Goal: Task Accomplishment & Management: Use online tool/utility

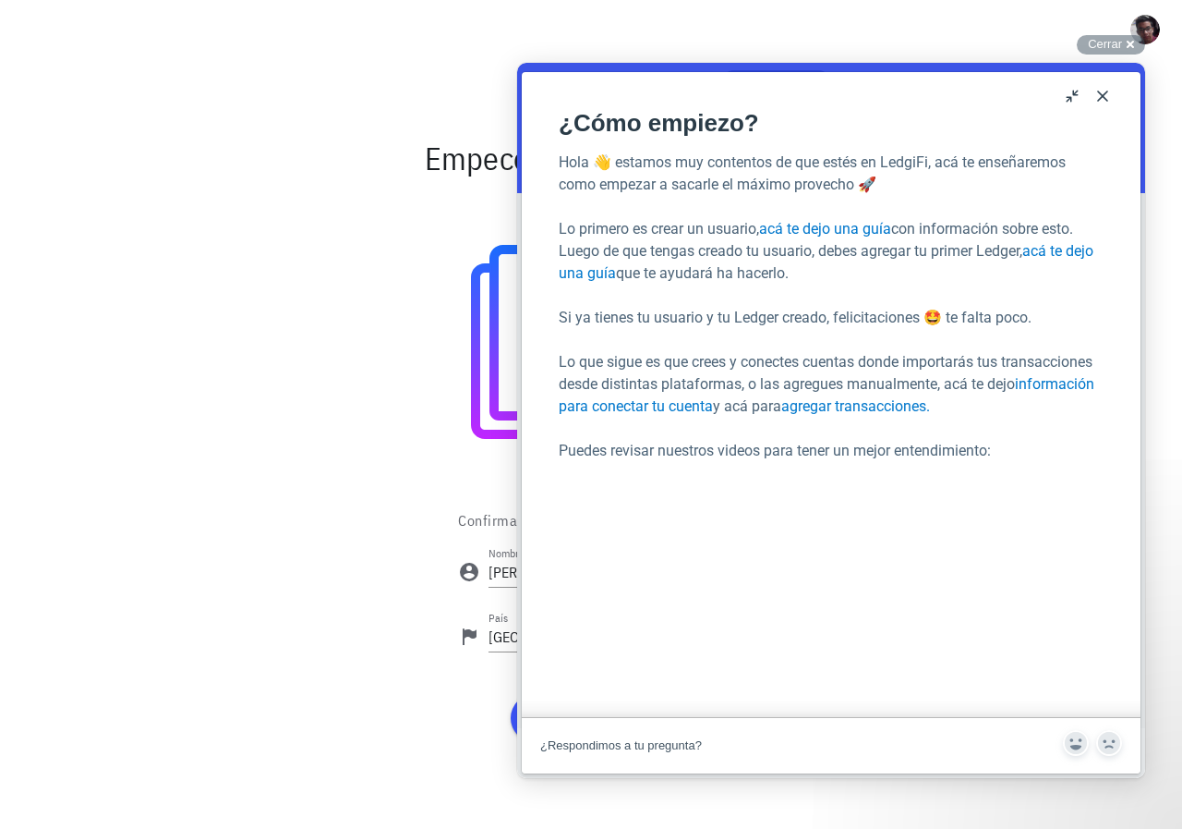
click at [1107, 93] on button "Close" at bounding box center [1103, 96] width 30 height 30
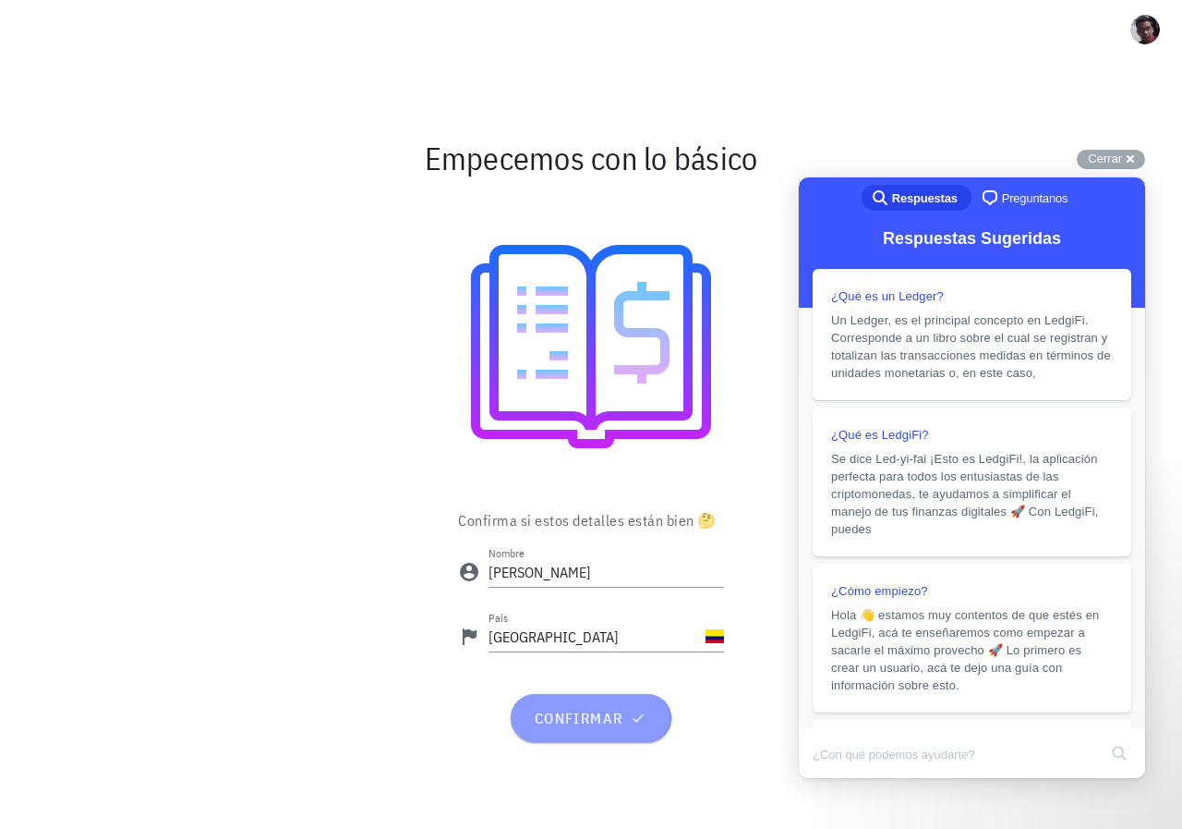
click at [587, 706] on button "confirmar" at bounding box center [591, 718] width 160 height 48
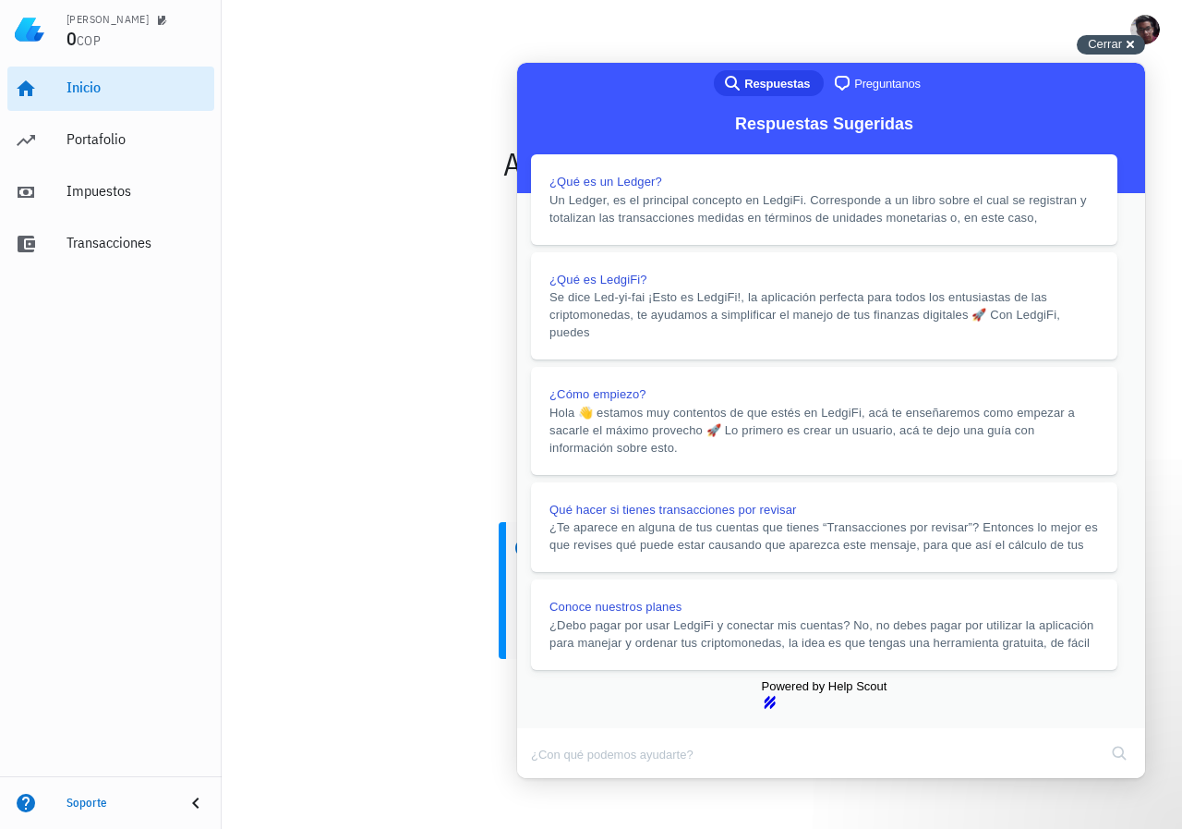
click at [1122, 47] on div "Cerrar cross-small" at bounding box center [1111, 44] width 68 height 19
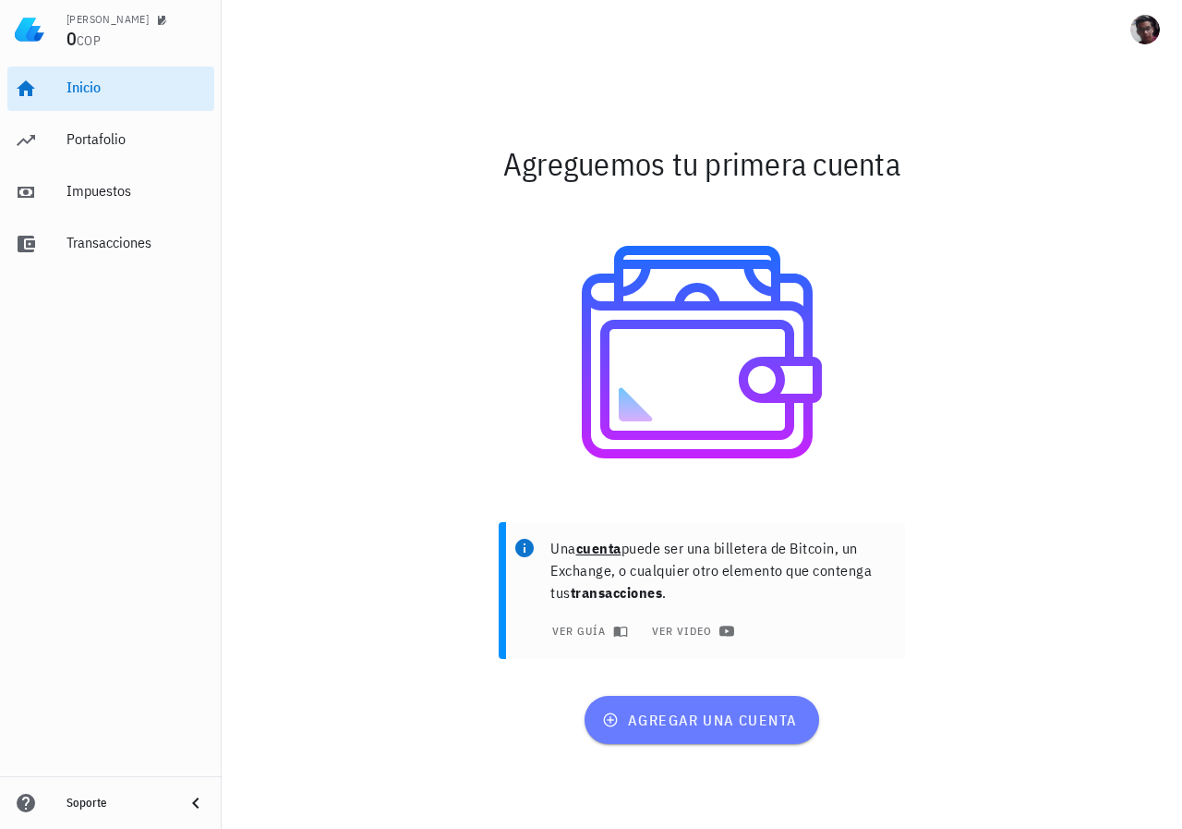
click at [693, 722] on span "agregar una cuenta" at bounding box center [701, 719] width 191 height 18
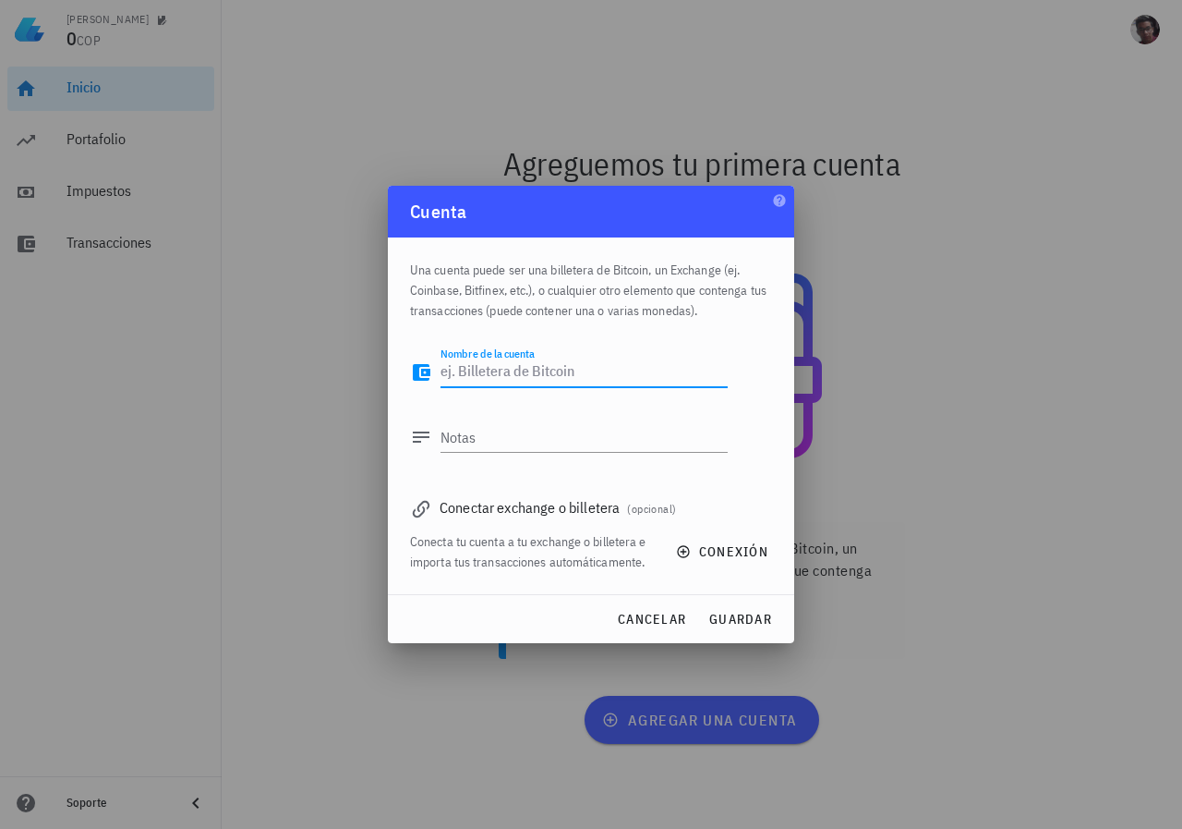
click at [541, 372] on textarea "Nombre de la cuenta" at bounding box center [584, 373] width 287 height 30
type textarea "n"
type textarea "binance"
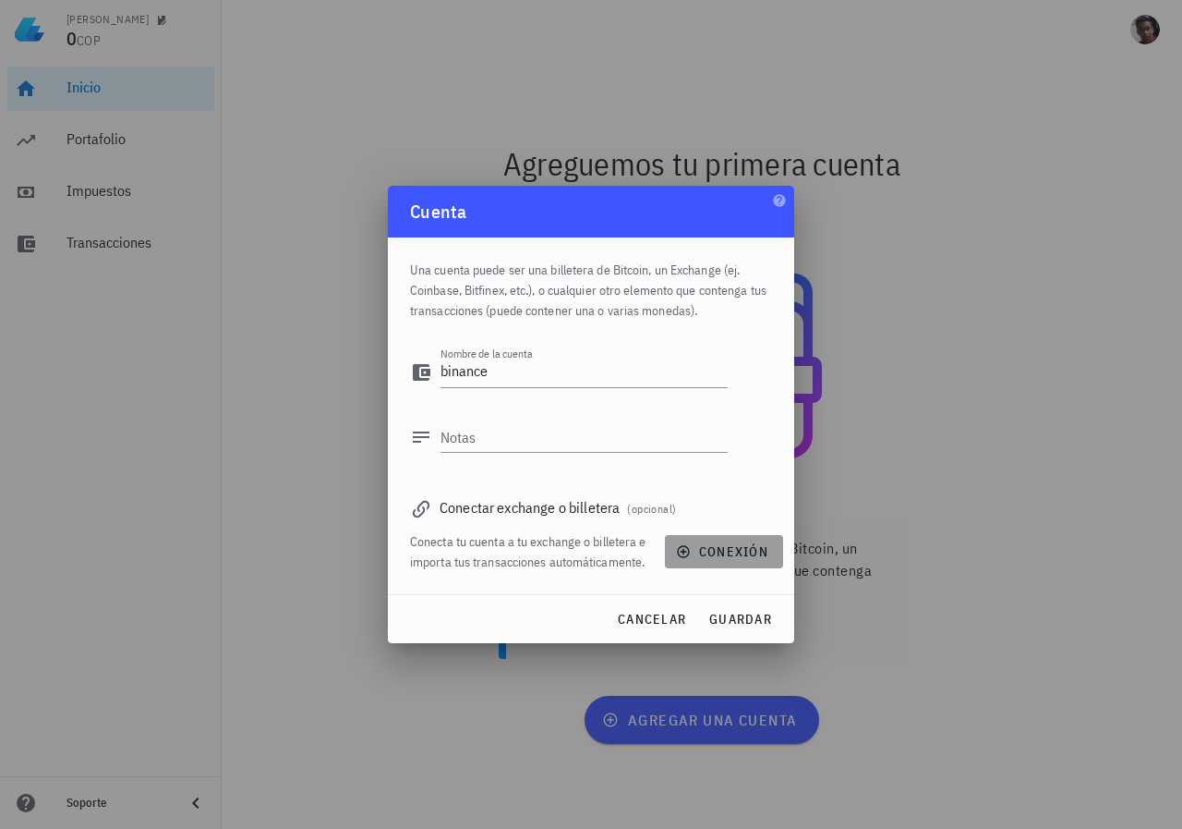
click at [728, 548] on span "conexión" at bounding box center [724, 551] width 89 height 17
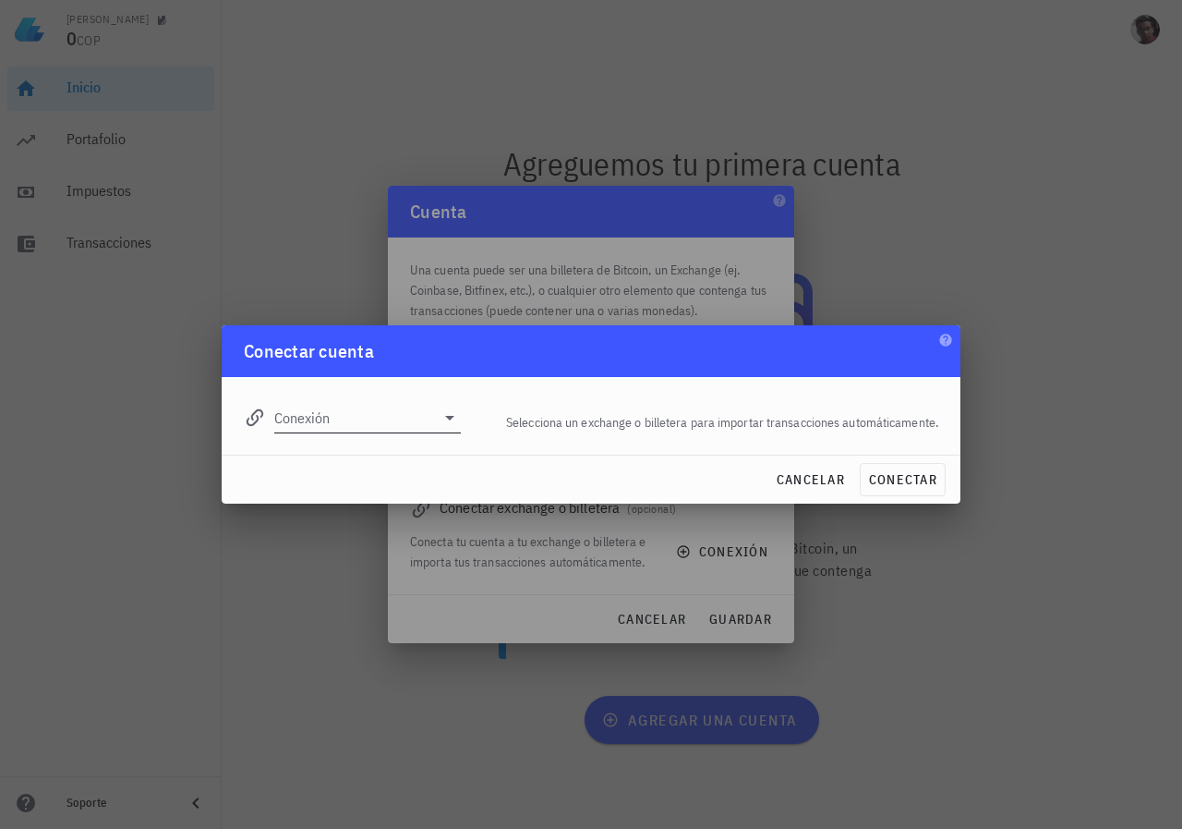
click at [338, 414] on input "Conexión" at bounding box center [354, 418] width 161 height 30
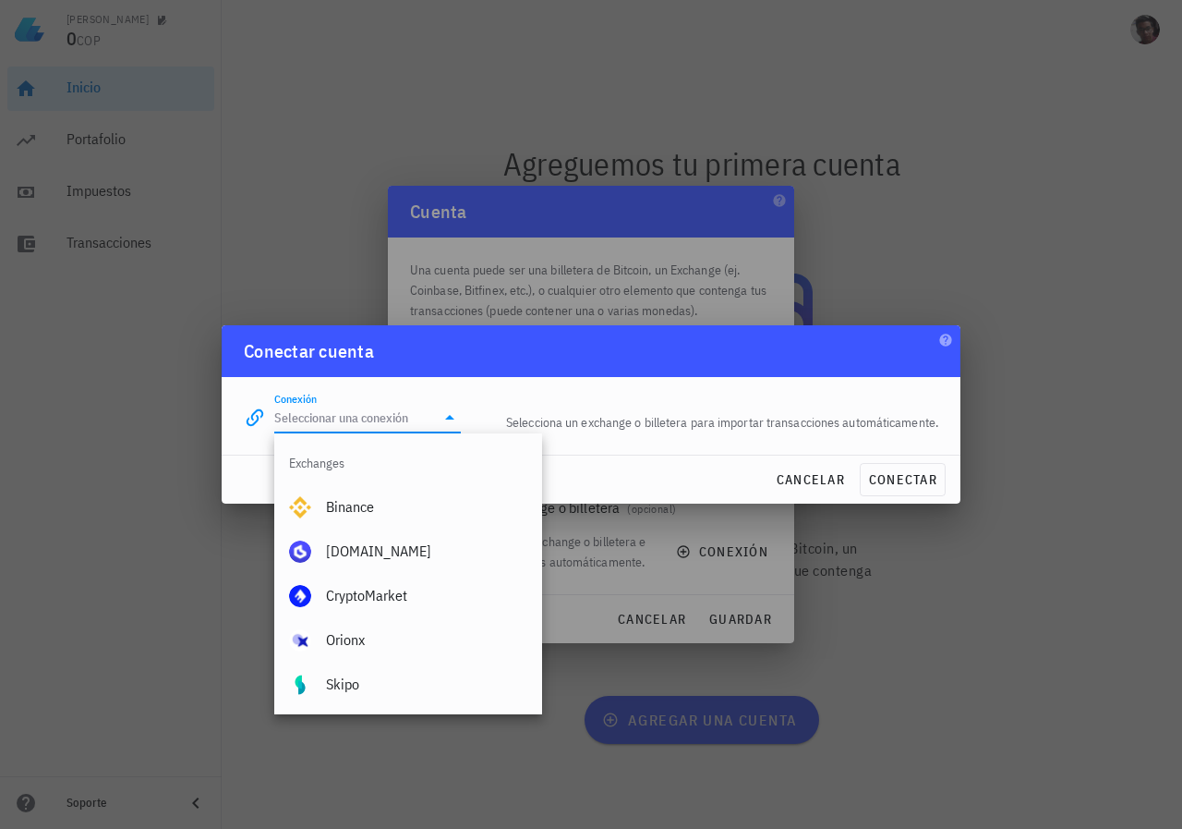
drag, startPoint x: 351, startPoint y: 499, endPoint x: 360, endPoint y: 430, distance: 69.9
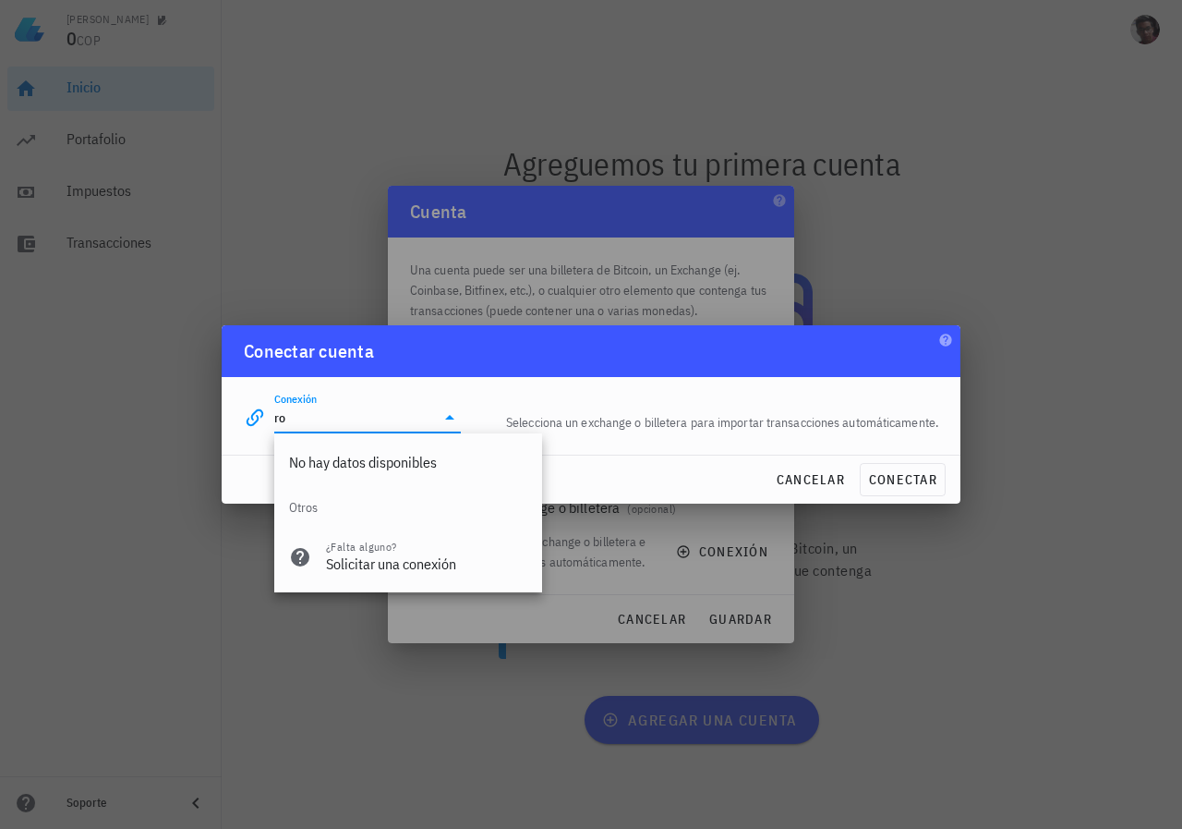
type input "r"
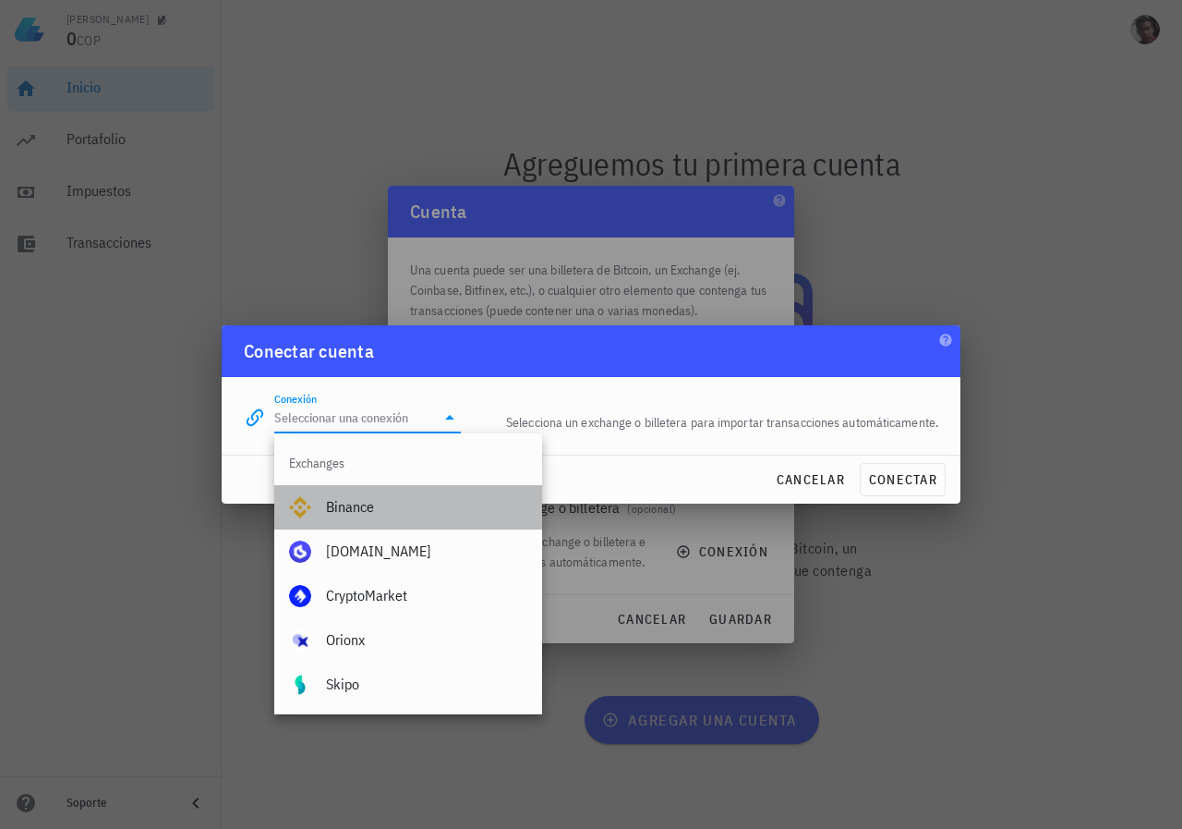
click at [381, 514] on div "Binance" at bounding box center [426, 507] width 201 height 18
type input "Binance"
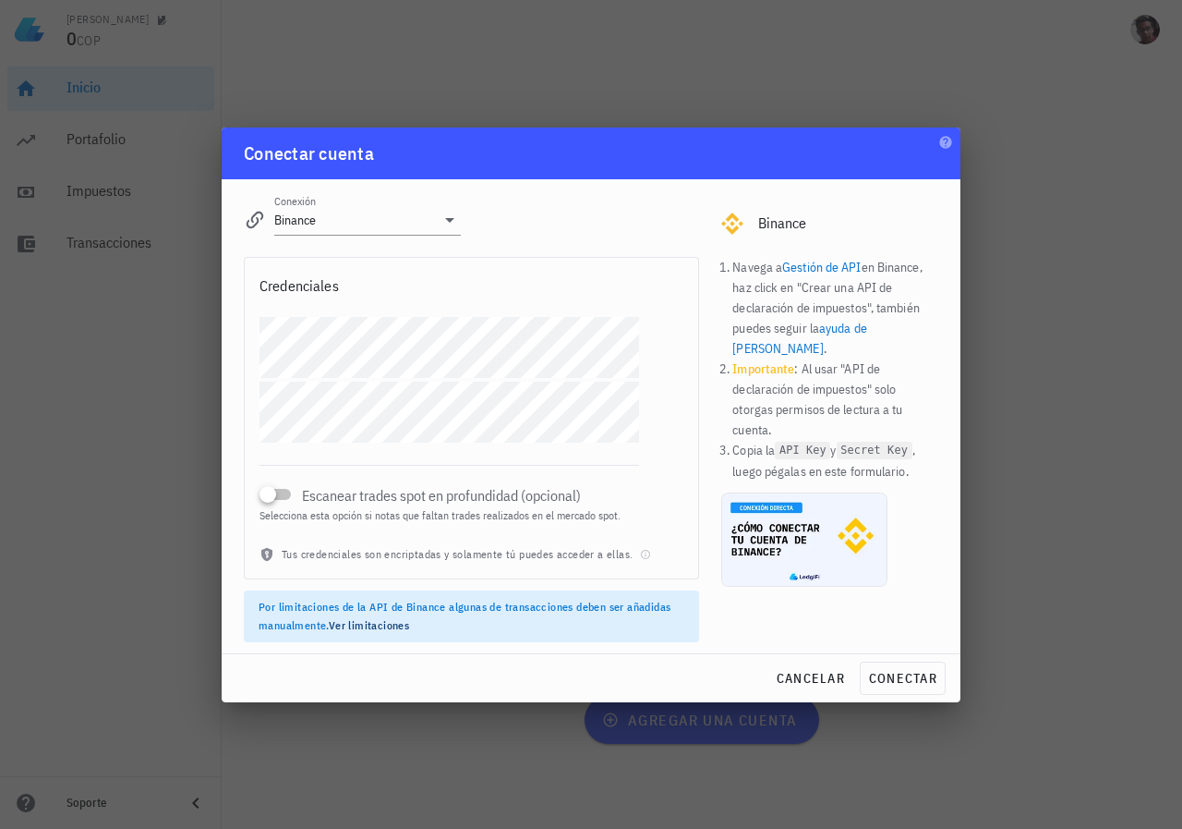
click at [422, 460] on div "Escanear trades spot en profundidad (opcional) Selecciona esta opción si notas …" at bounding box center [450, 483] width 380 height 80
click at [268, 497] on div at bounding box center [268, 494] width 26 height 26
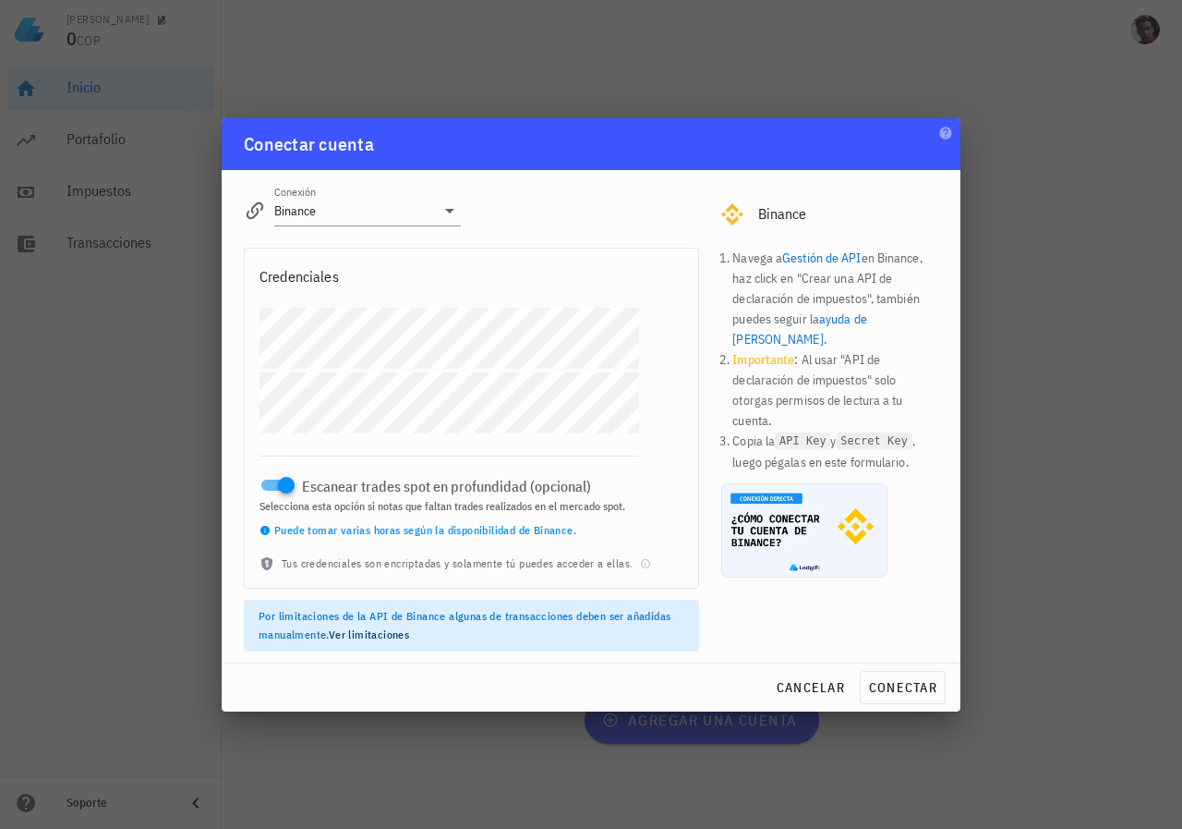
click at [373, 633] on link "Ver limitaciones" at bounding box center [369, 634] width 80 height 14
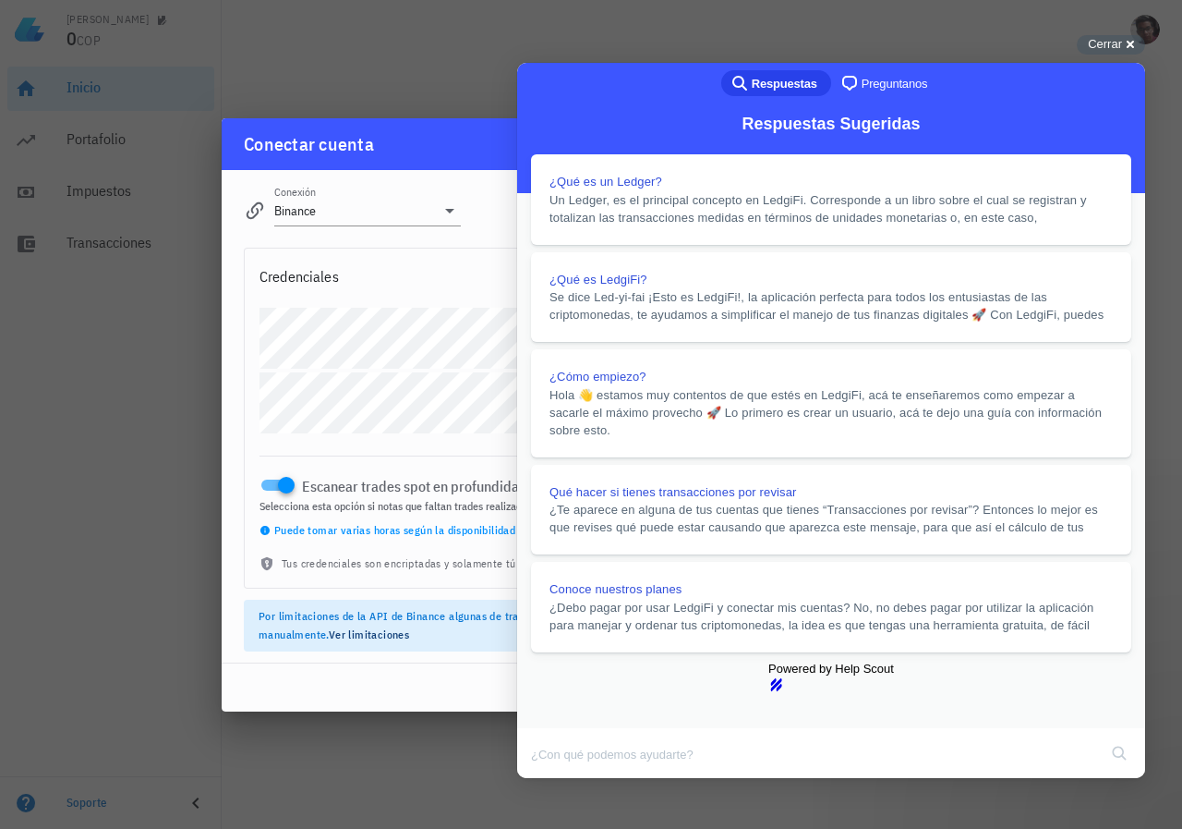
scroll to position [377, 0]
click at [552, 779] on button "Close" at bounding box center [534, 791] width 33 height 24
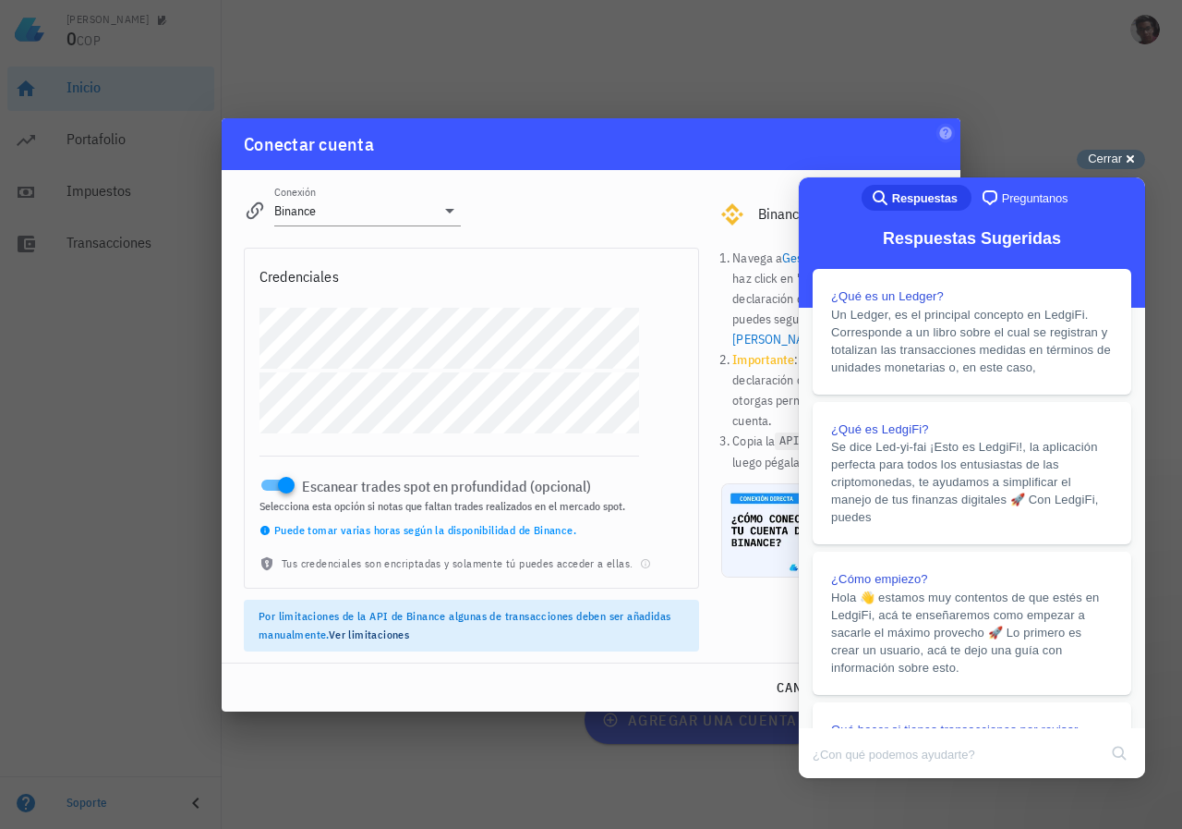
click at [1106, 152] on span "Cerrar" at bounding box center [1105, 159] width 34 height 14
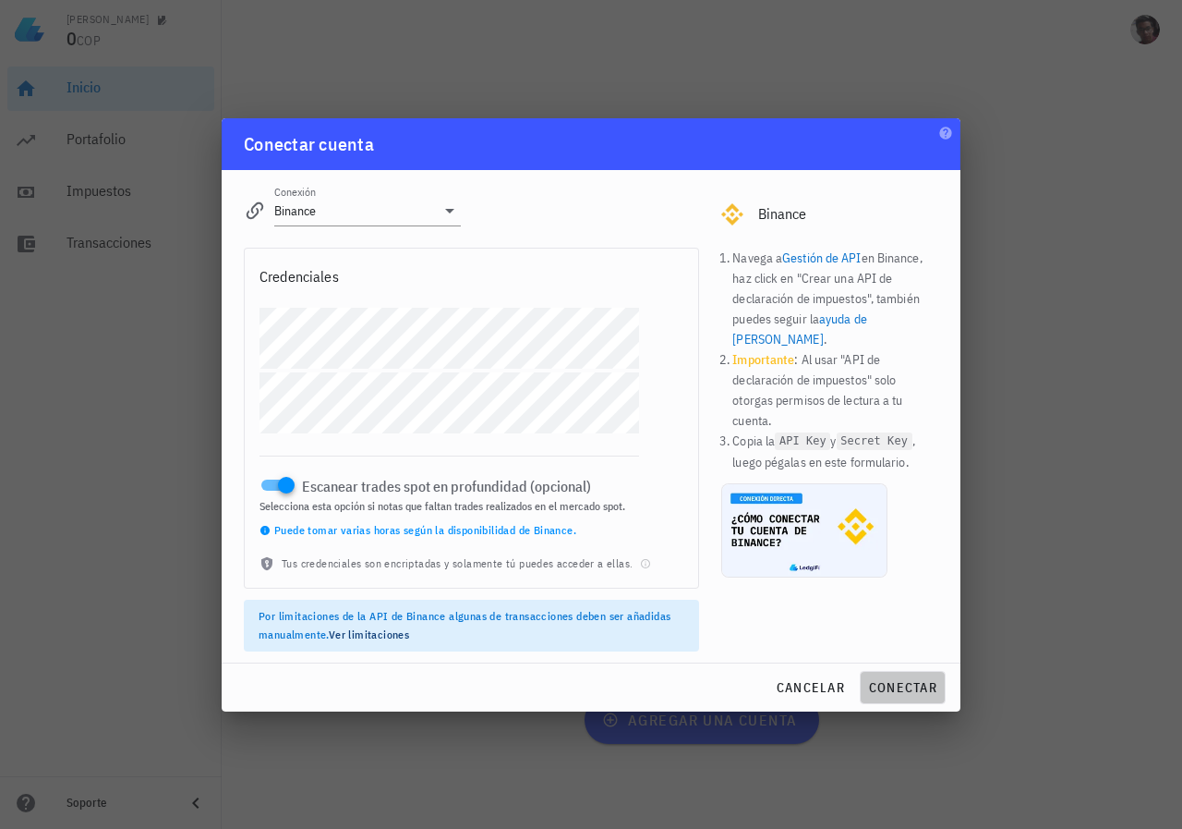
click at [903, 687] on span "conectar" at bounding box center [902, 687] width 69 height 17
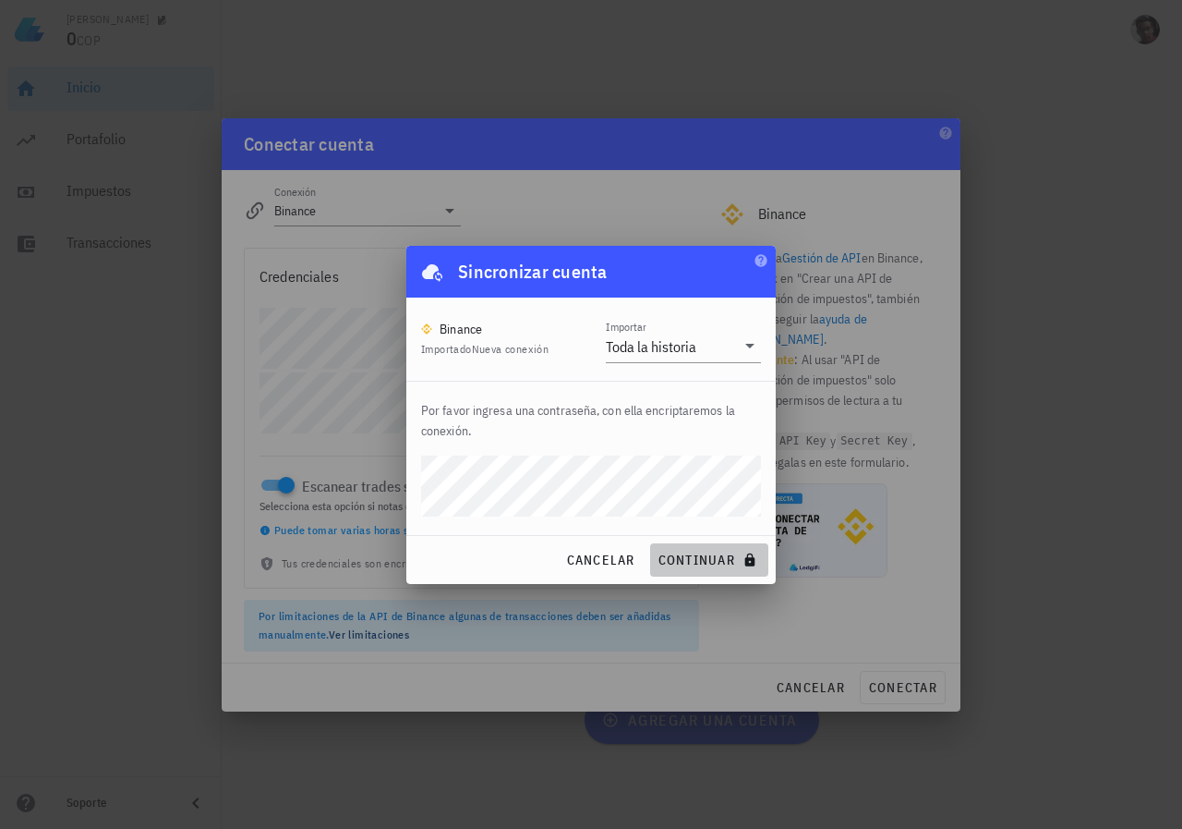
click at [721, 560] on span "continuar" at bounding box center [709, 560] width 103 height 17
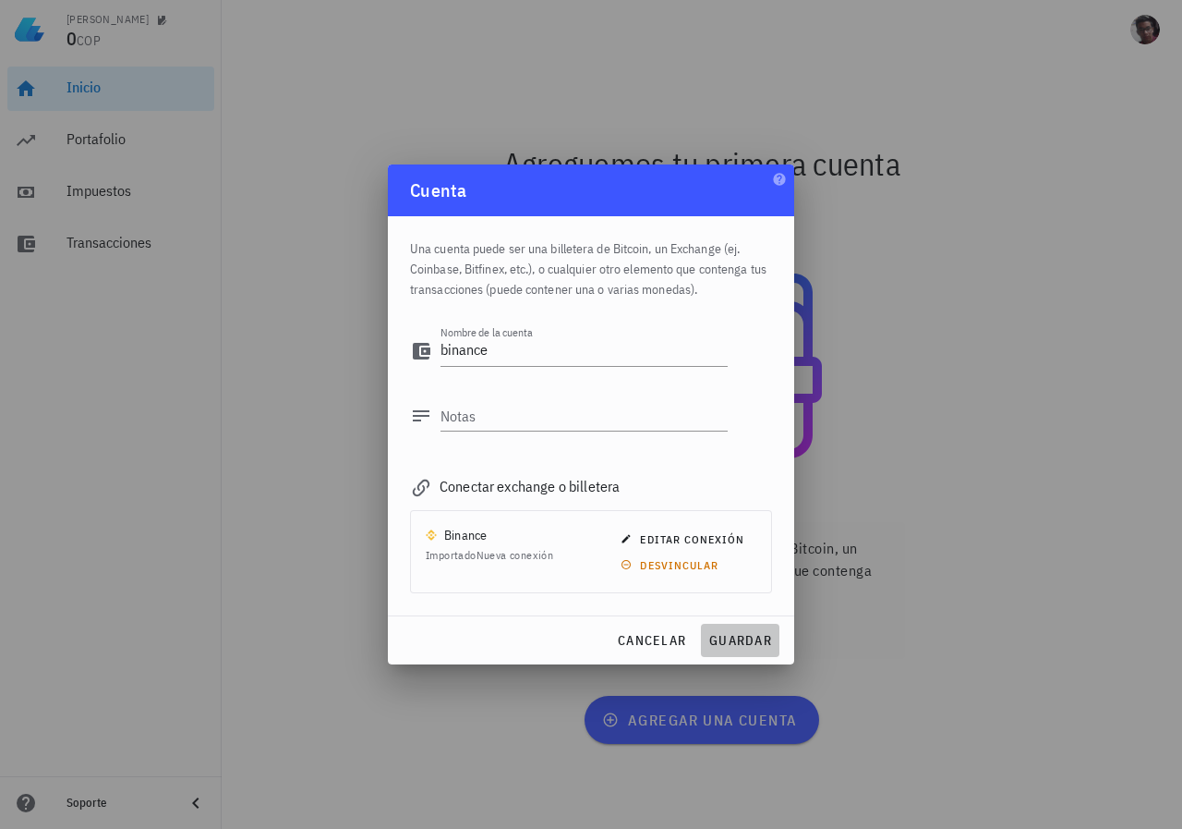
click at [750, 634] on span "guardar" at bounding box center [741, 640] width 64 height 17
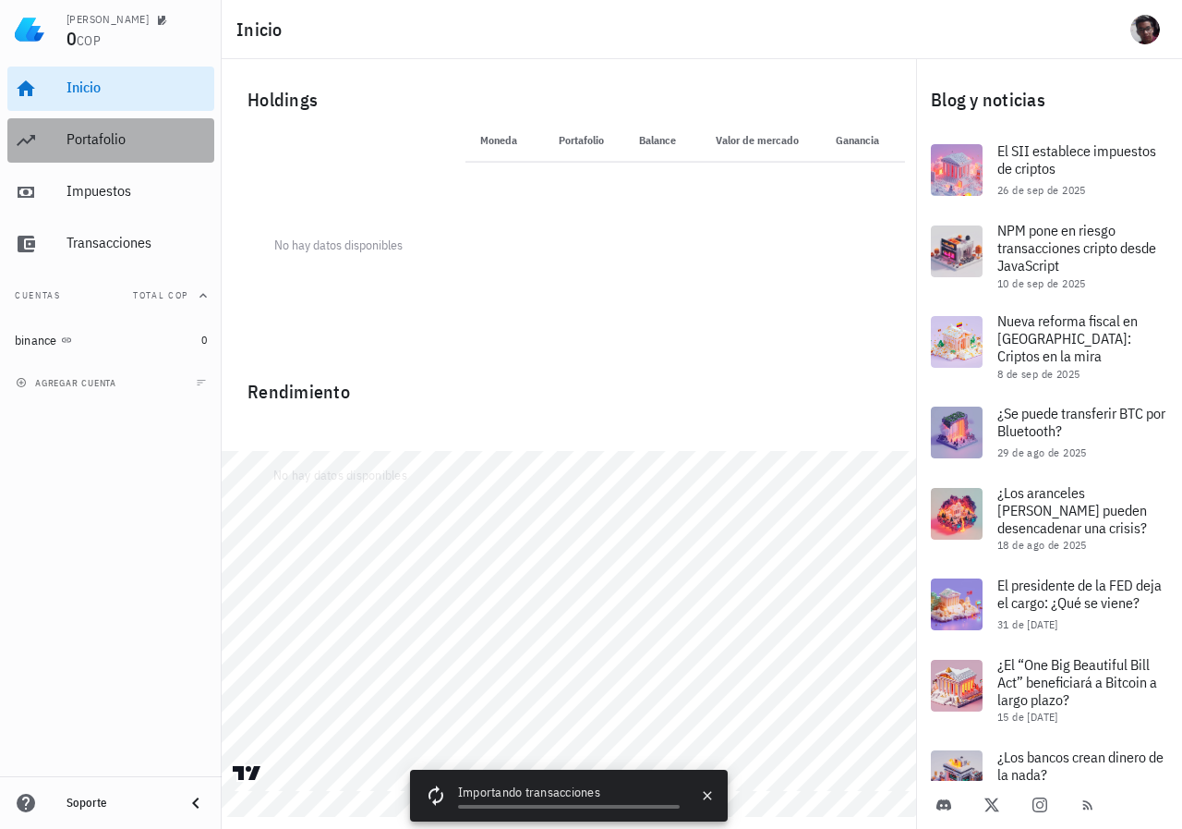
click at [157, 134] on div "Portafolio" at bounding box center [137, 139] width 140 height 18
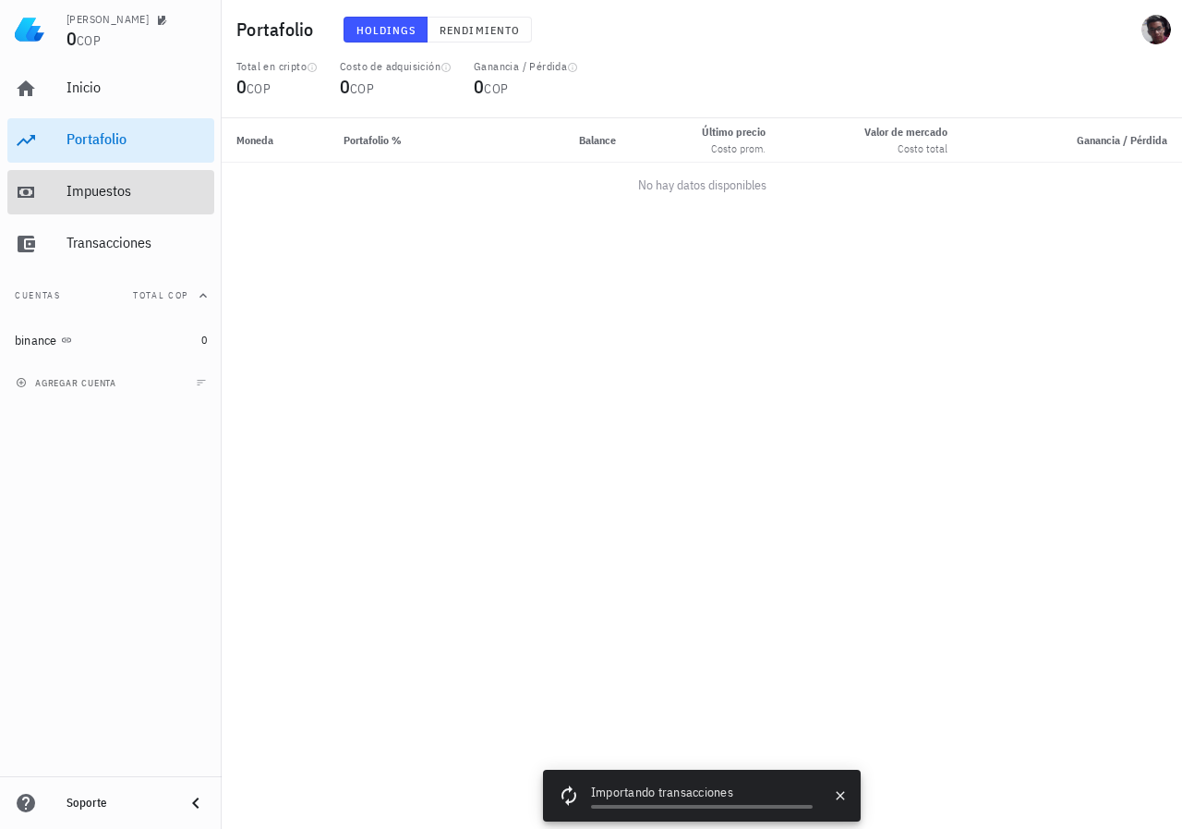
click at [132, 184] on div "Impuestos" at bounding box center [137, 191] width 140 height 18
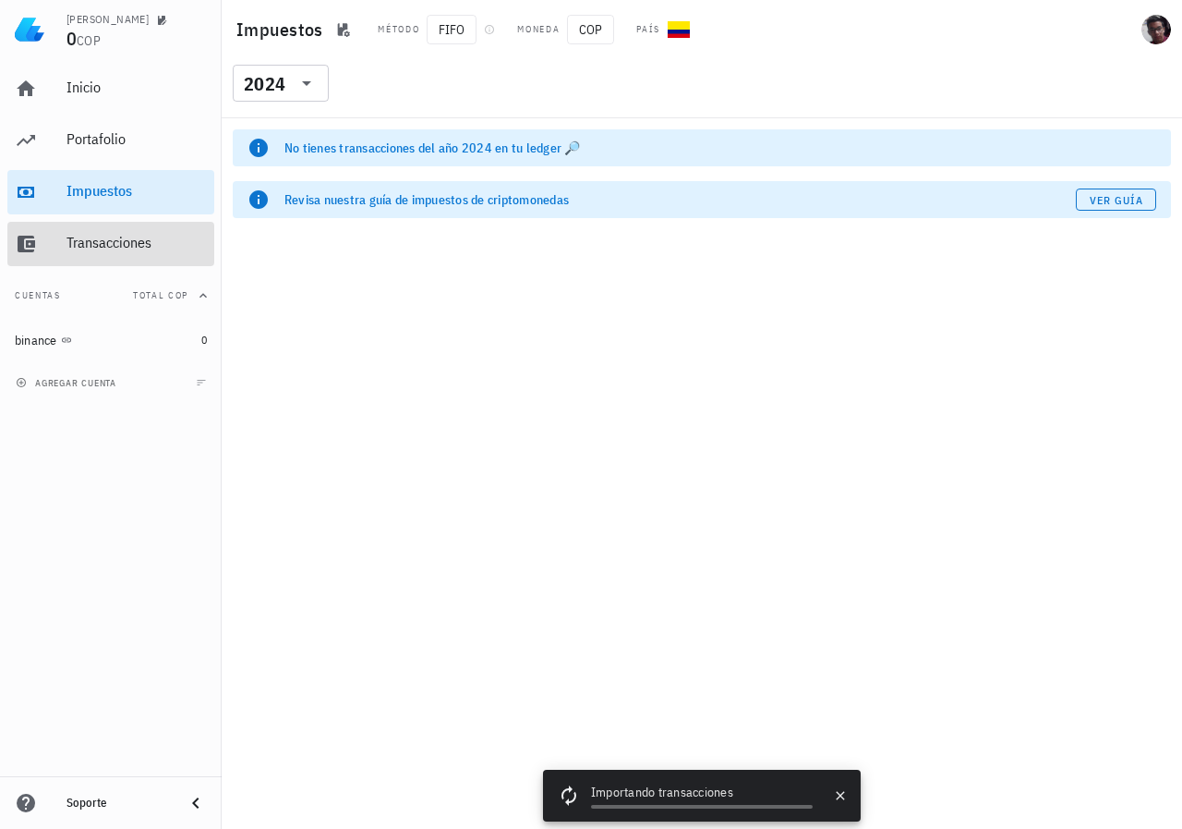
click at [103, 253] on div "Transacciones" at bounding box center [137, 244] width 140 height 42
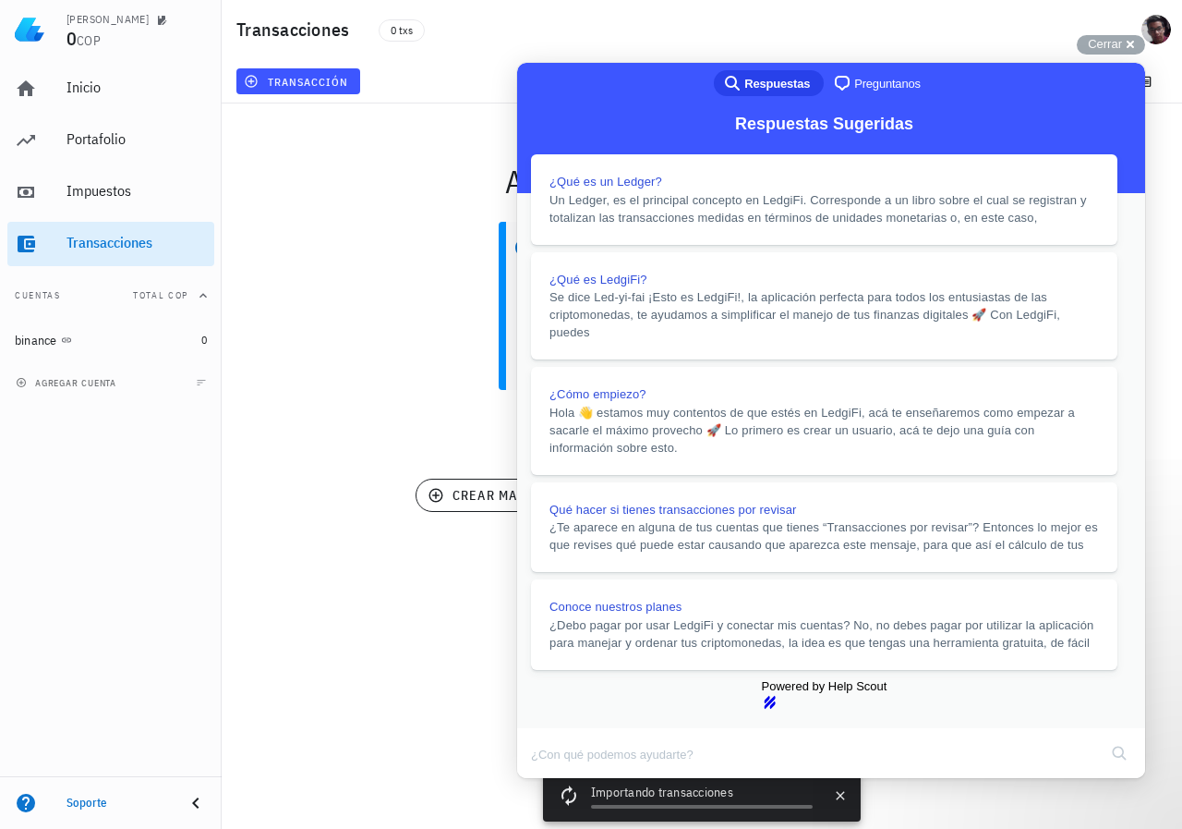
click at [552, 779] on button "Close" at bounding box center [534, 791] width 33 height 24
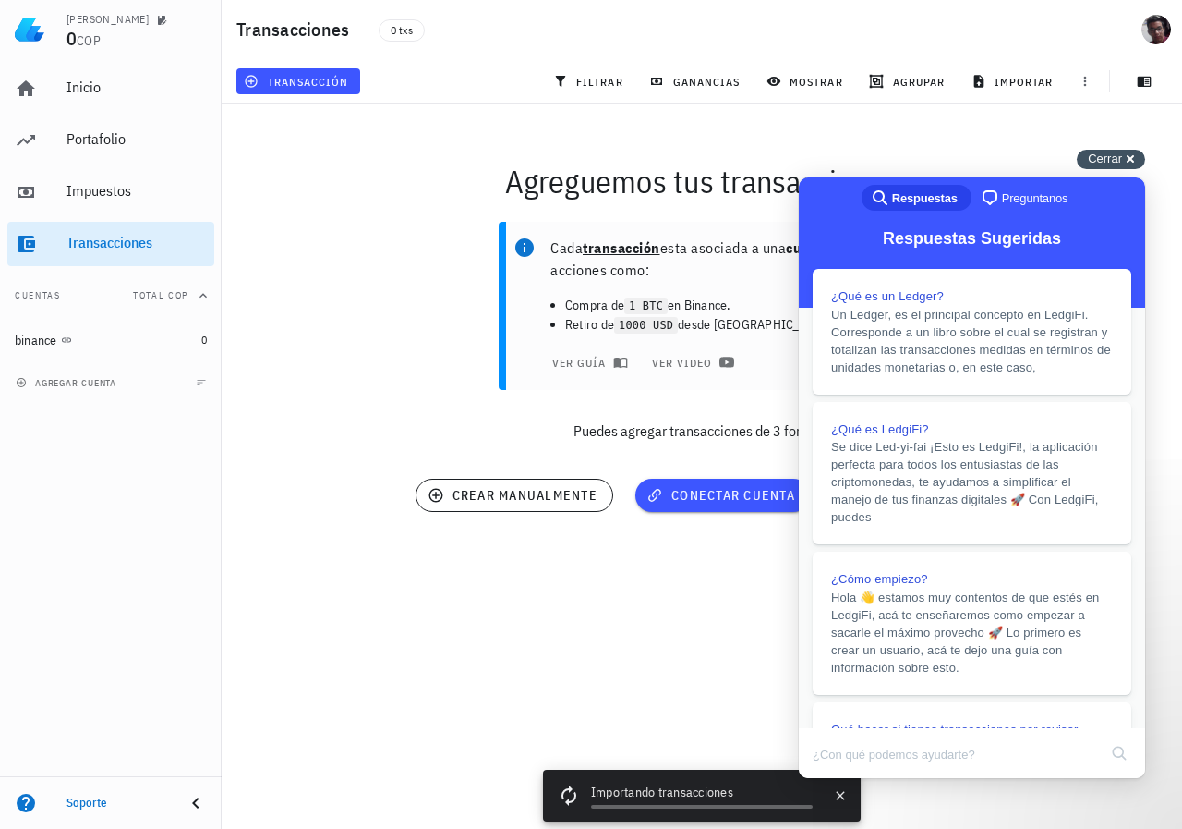
click at [1119, 161] on span "Cerrar" at bounding box center [1105, 159] width 34 height 14
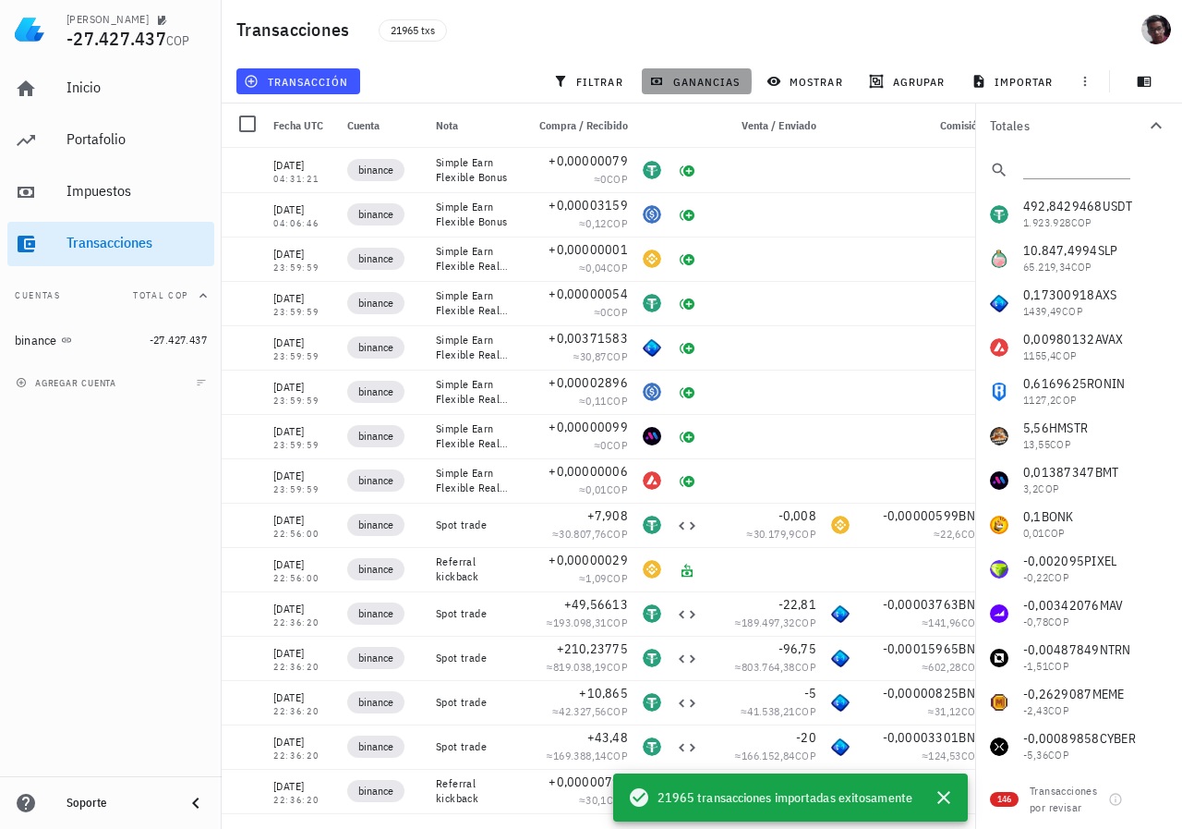
click at [738, 85] on span "ganancias" at bounding box center [696, 81] width 87 height 15
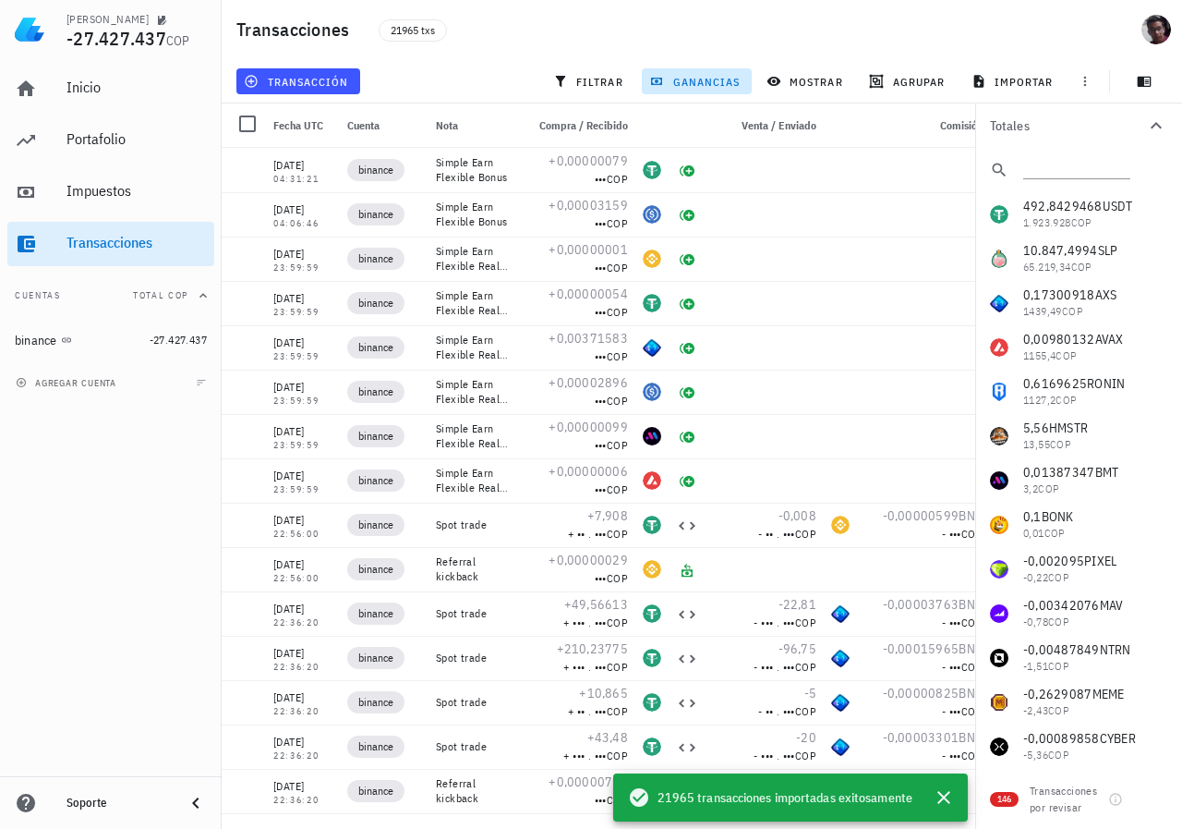
click at [1160, 118] on icon "button" at bounding box center [1157, 126] width 22 height 22
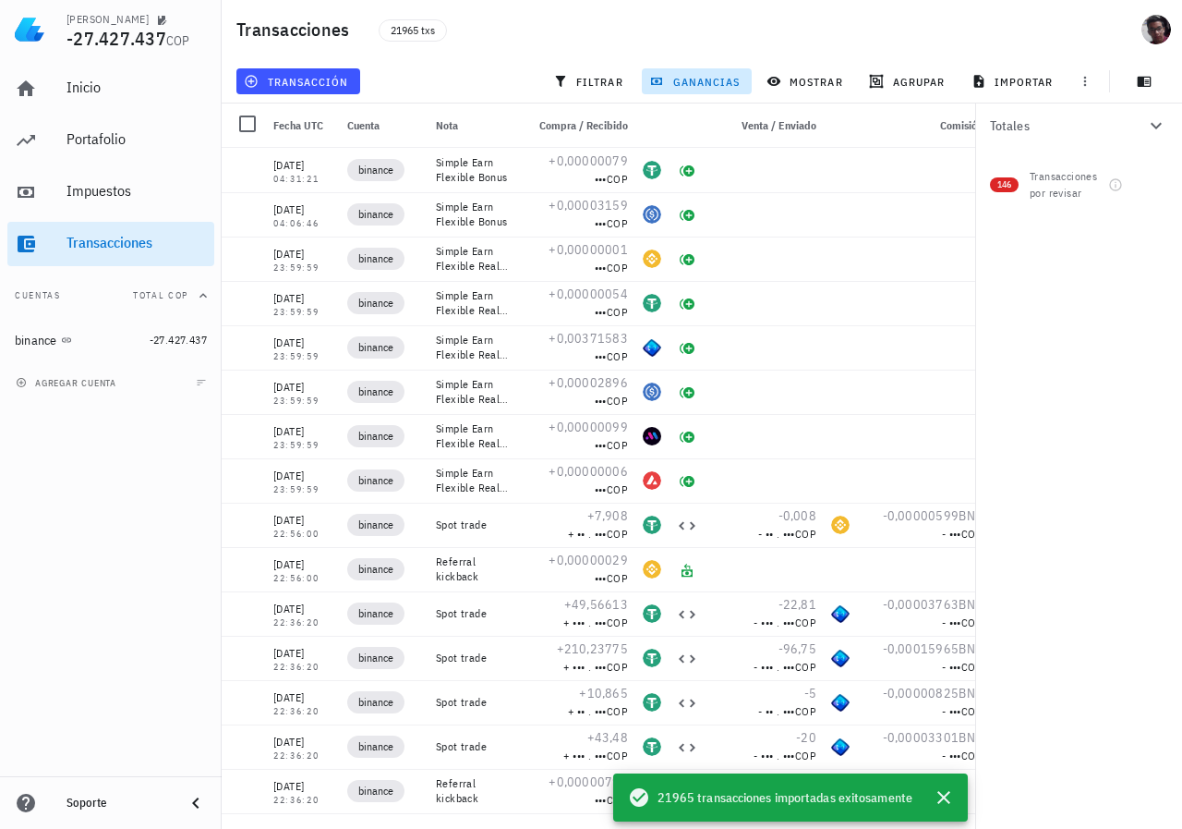
click at [1159, 118] on icon "button" at bounding box center [1157, 126] width 22 height 22
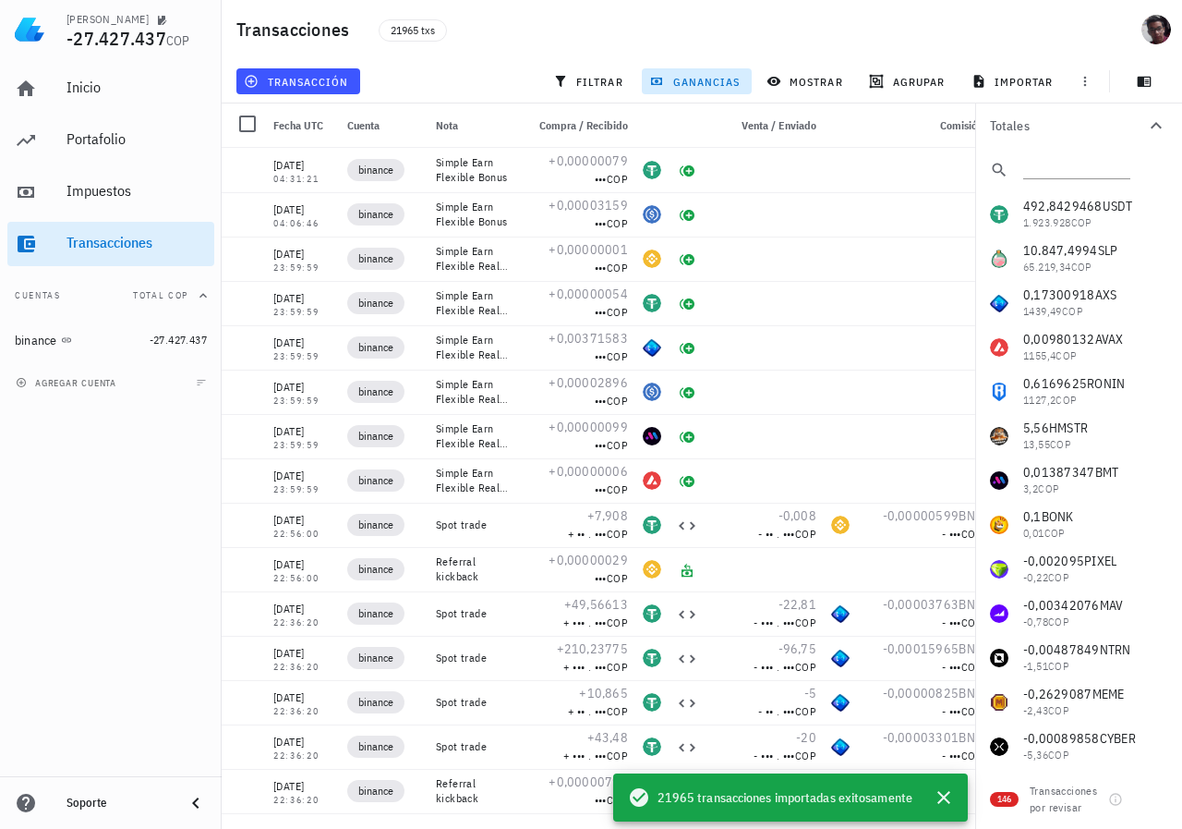
click at [698, 85] on span "ganancias" at bounding box center [696, 81] width 87 height 15
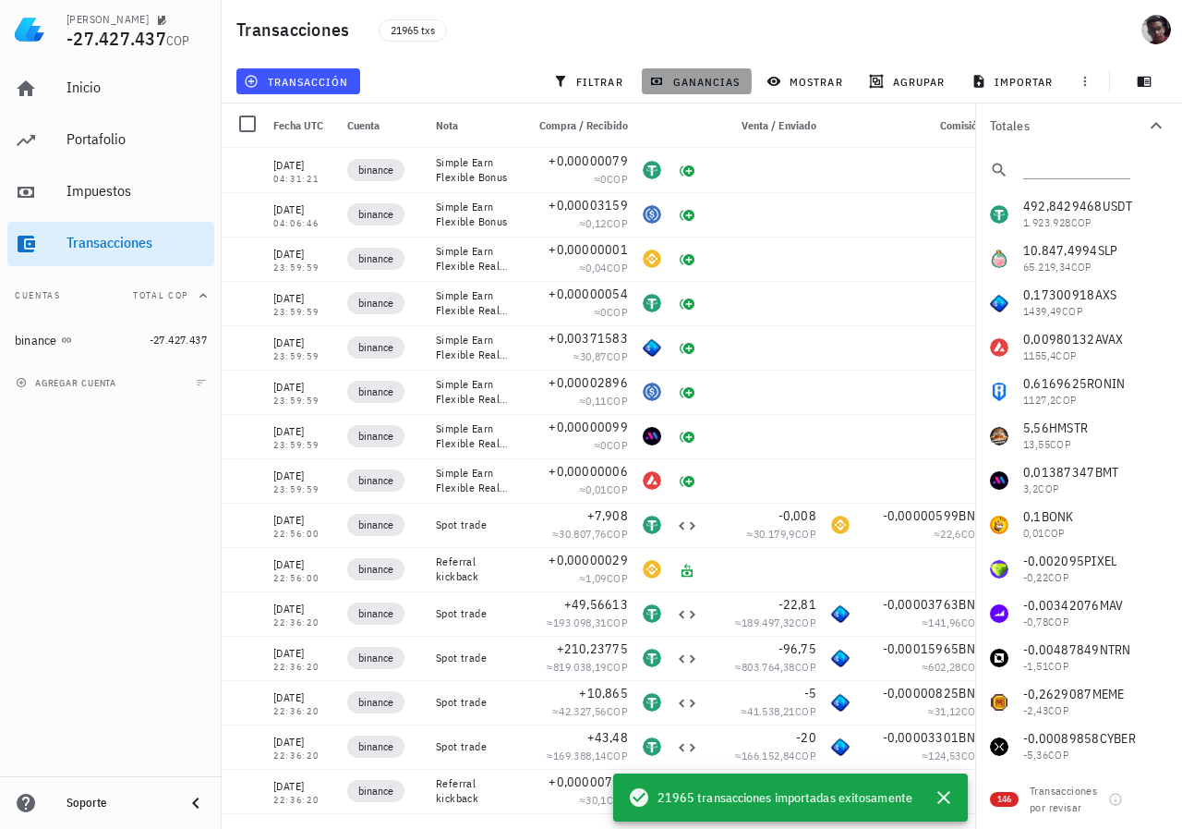
click at [698, 85] on span "ganancias" at bounding box center [696, 81] width 87 height 15
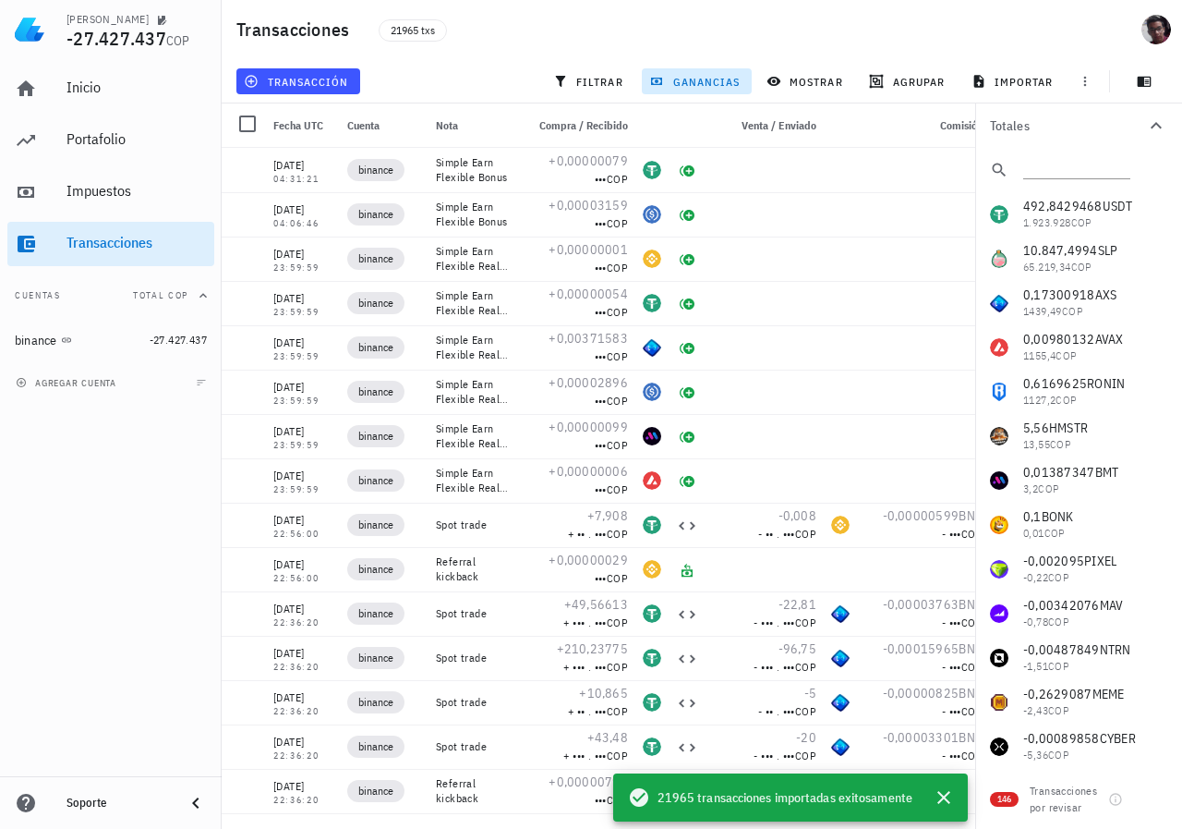
click at [698, 83] on span "ganancias" at bounding box center [696, 81] width 87 height 15
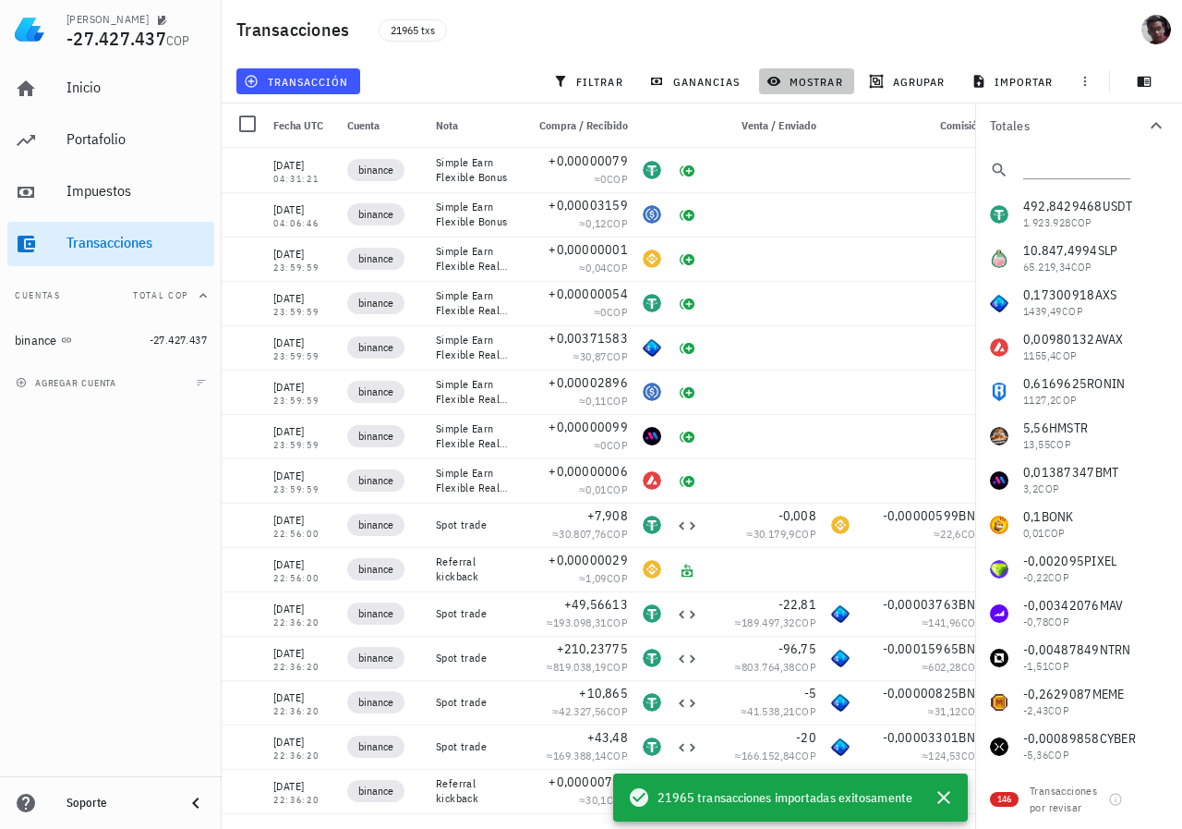
click at [788, 74] on span "mostrar" at bounding box center [806, 81] width 73 height 15
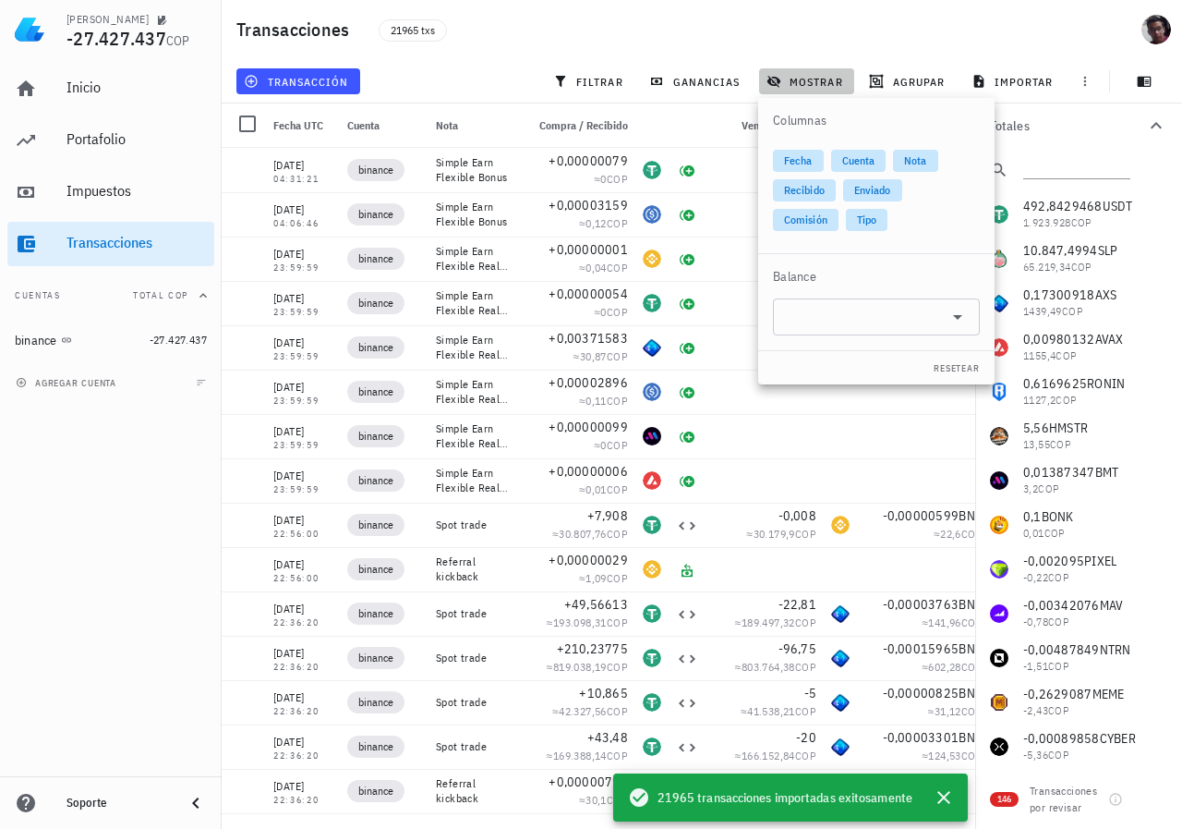
click at [803, 76] on span "mostrar" at bounding box center [806, 81] width 73 height 15
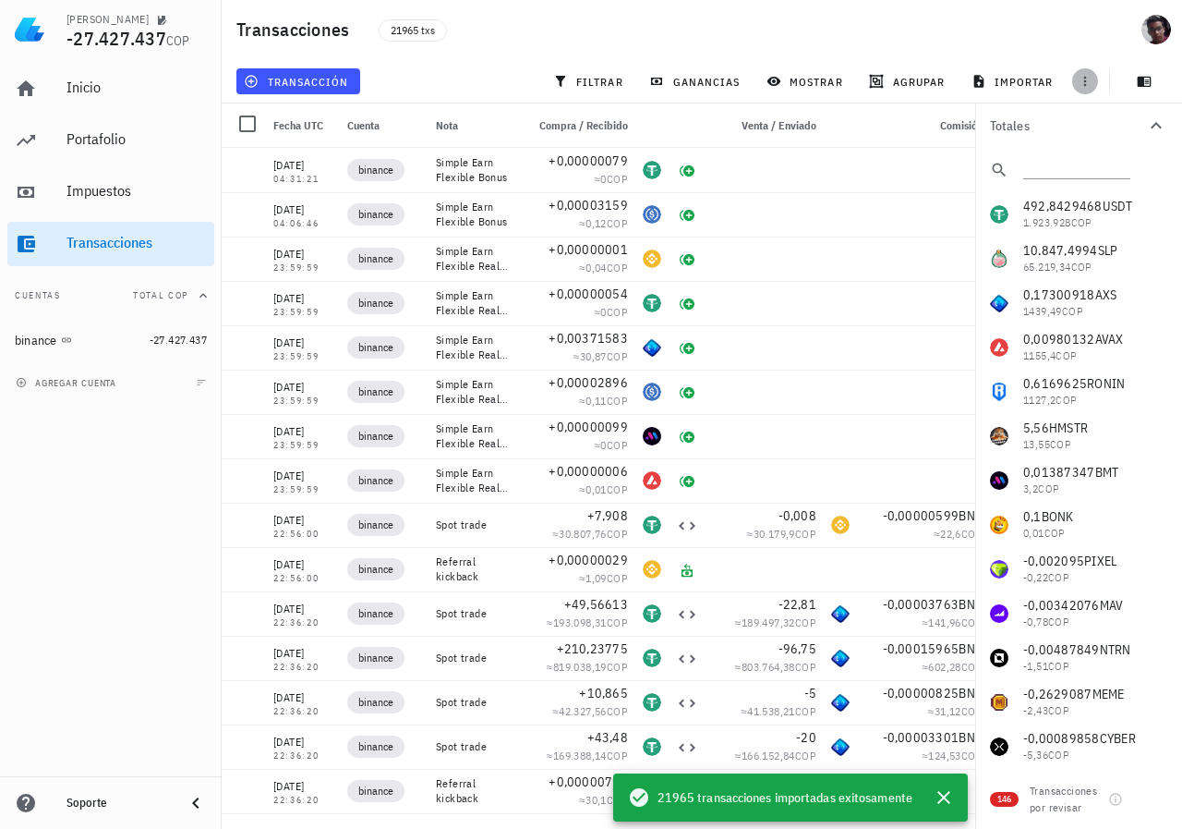
click at [1086, 77] on icon "button" at bounding box center [1085, 81] width 15 height 15
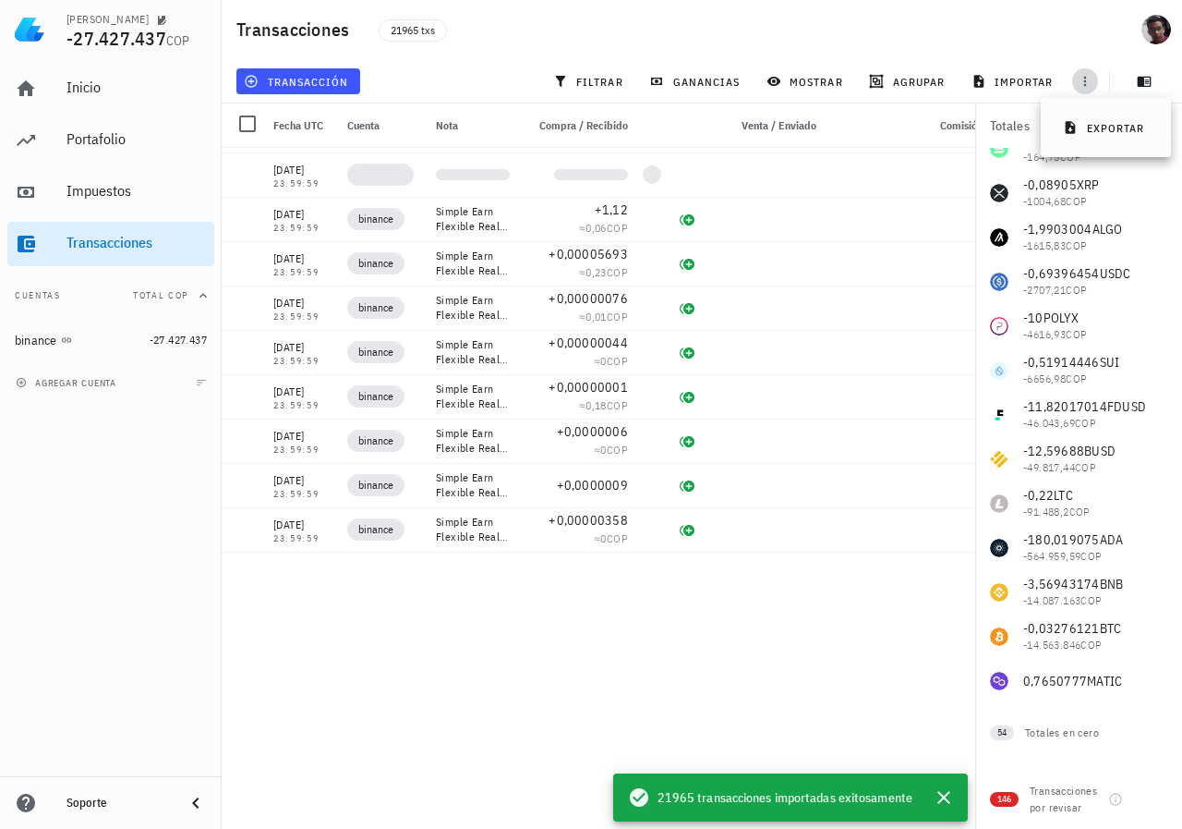
scroll to position [23403, 0]
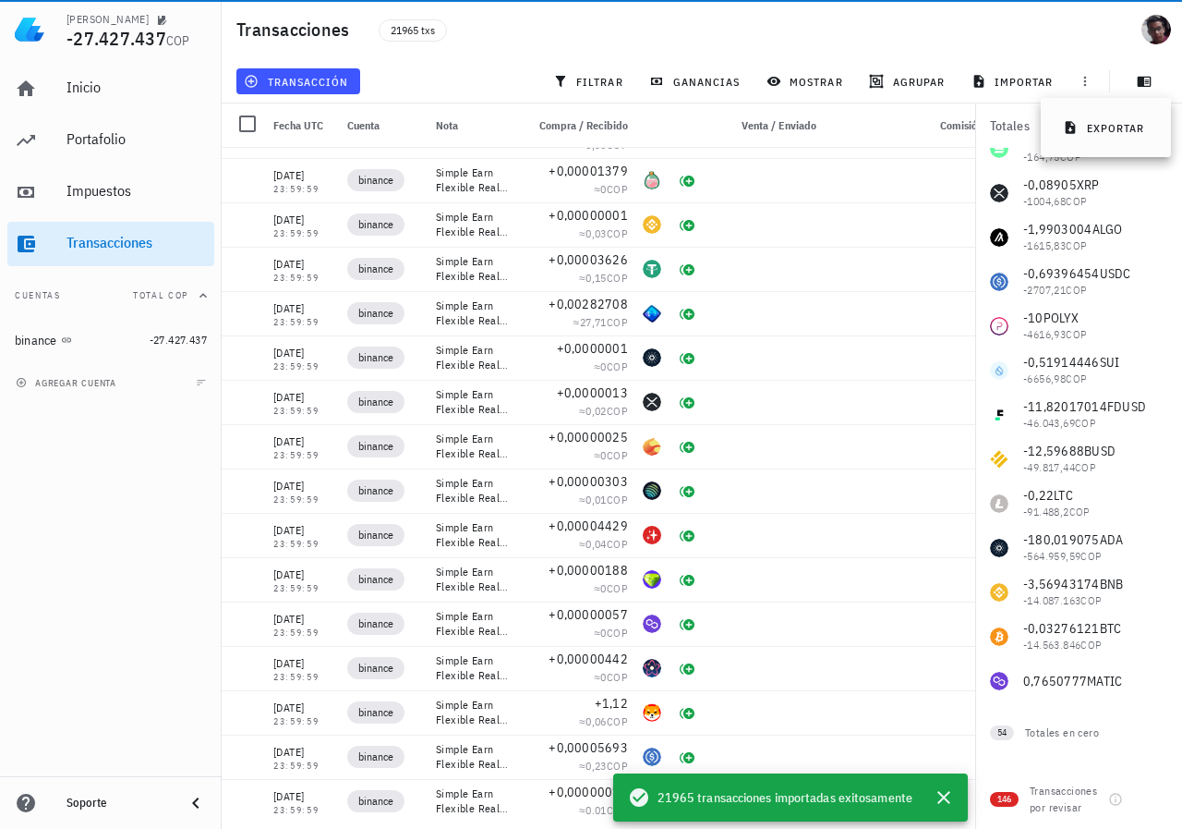
click at [1057, 29] on div "Transacciones 21965 txs" at bounding box center [702, 29] width 961 height 59
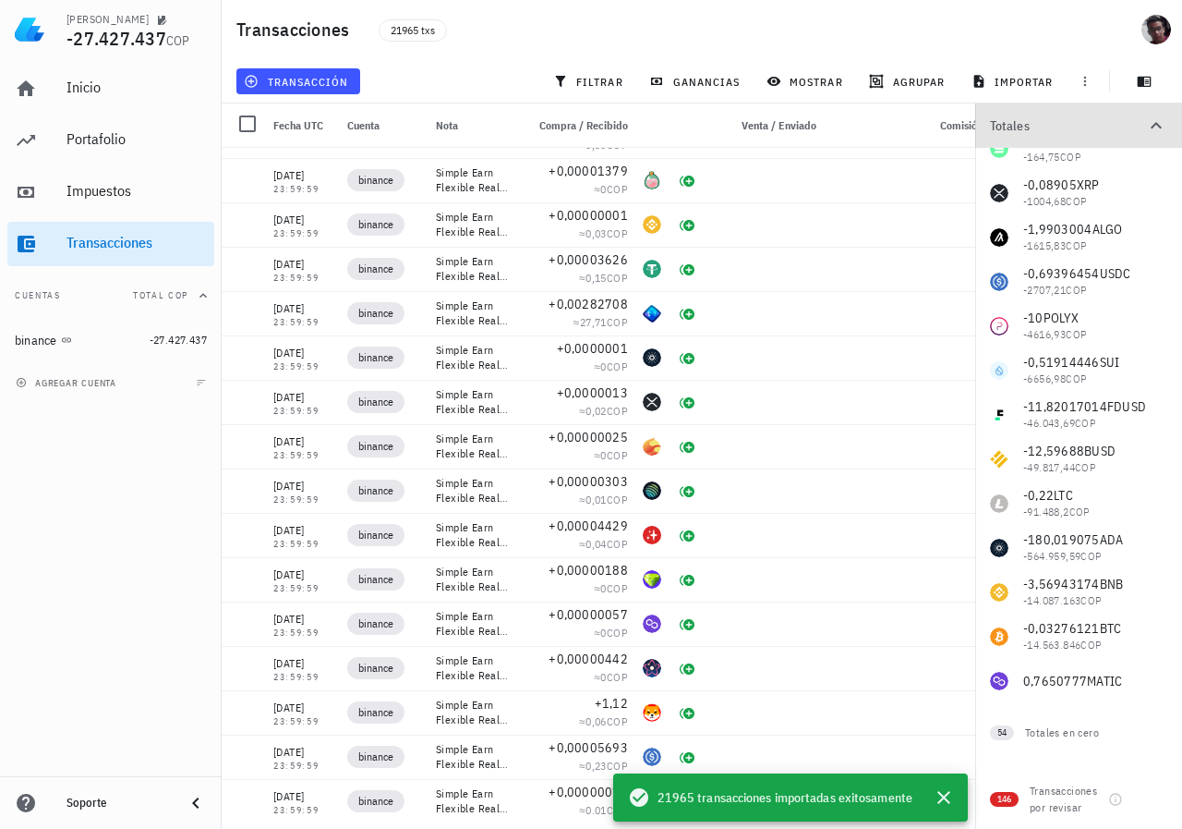
click at [1167, 134] on icon "button" at bounding box center [1157, 126] width 22 height 22
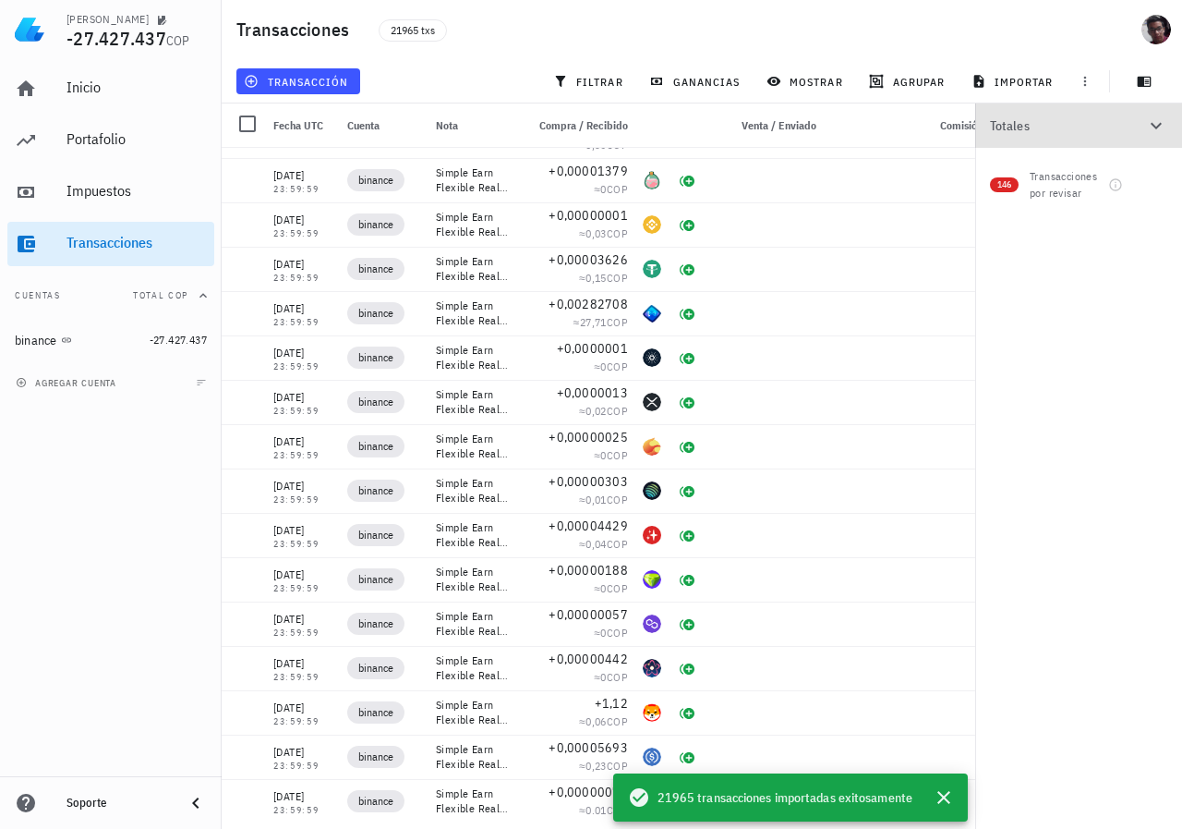
click at [1164, 130] on icon "button" at bounding box center [1157, 126] width 22 height 22
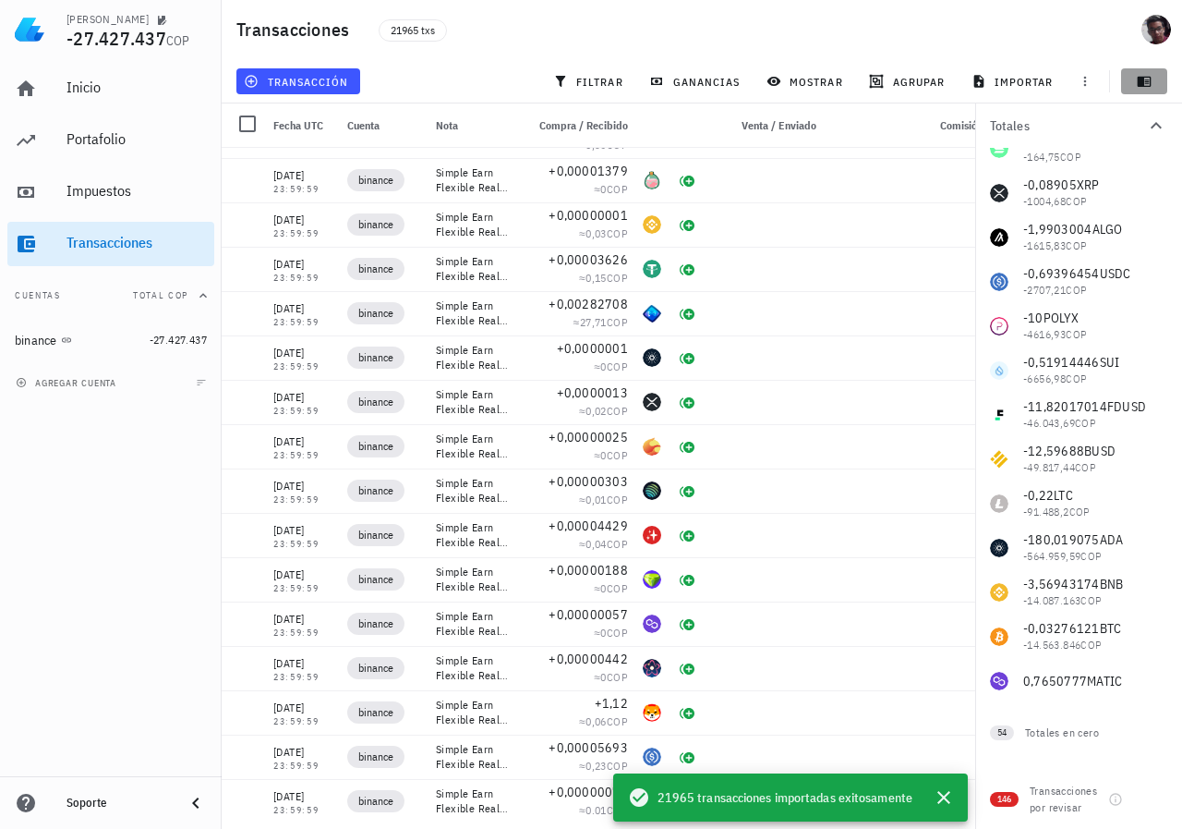
click at [1148, 91] on button "button" at bounding box center [1145, 81] width 46 height 26
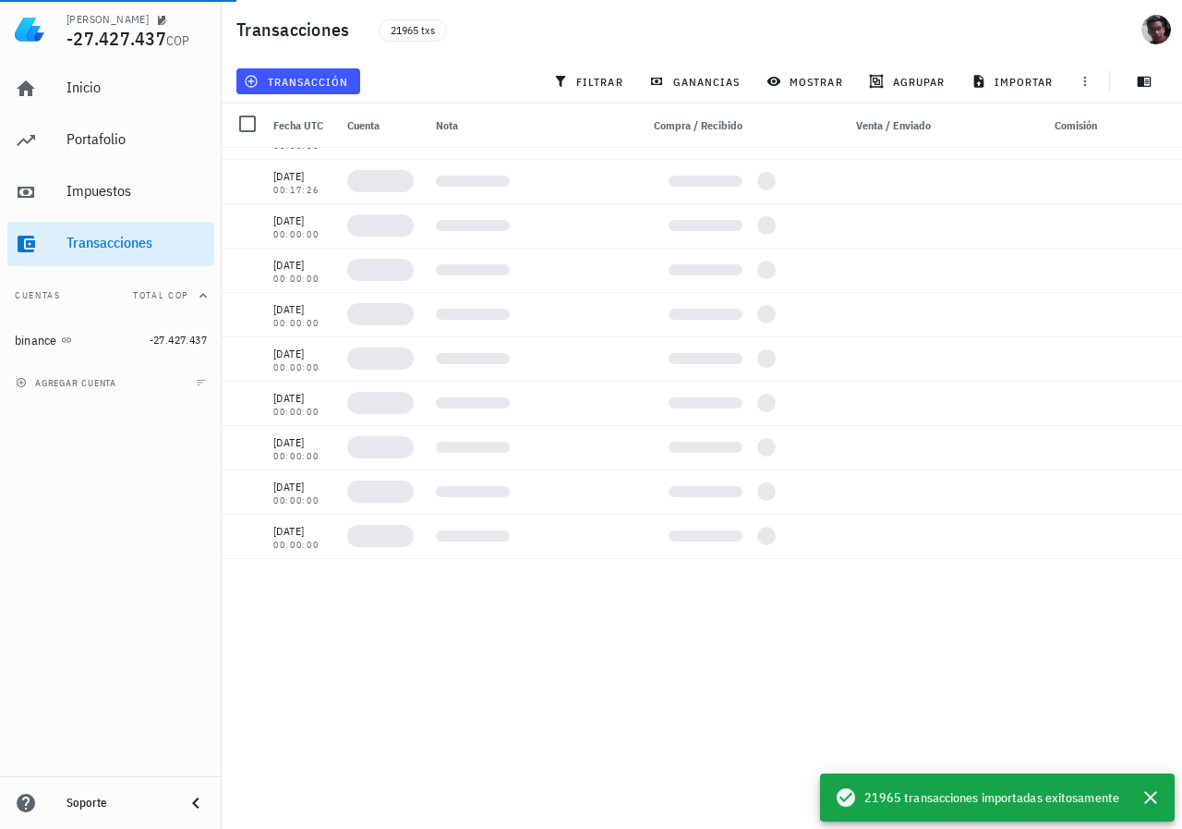
scroll to position [433448, 0]
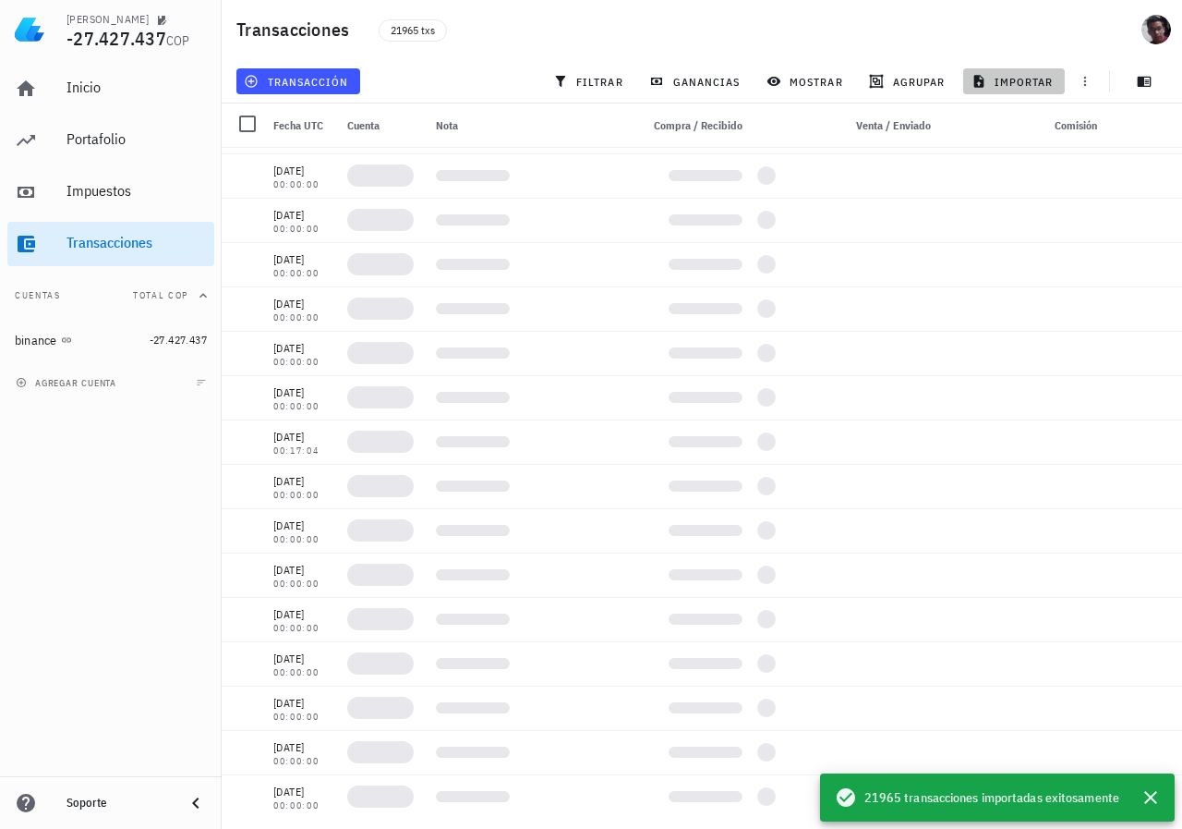
click at [1035, 78] on span "importar" at bounding box center [1015, 81] width 79 height 15
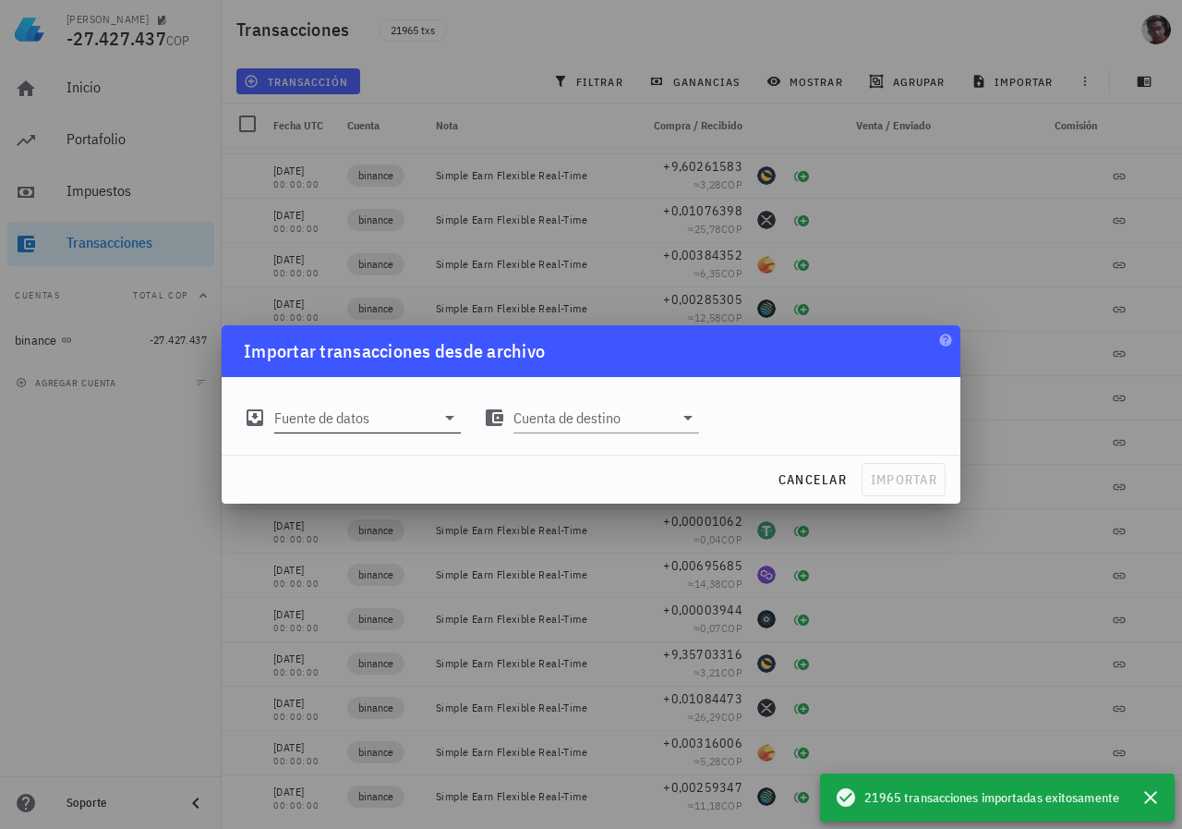
click at [383, 422] on input "Fuente de datos" at bounding box center [354, 418] width 161 height 30
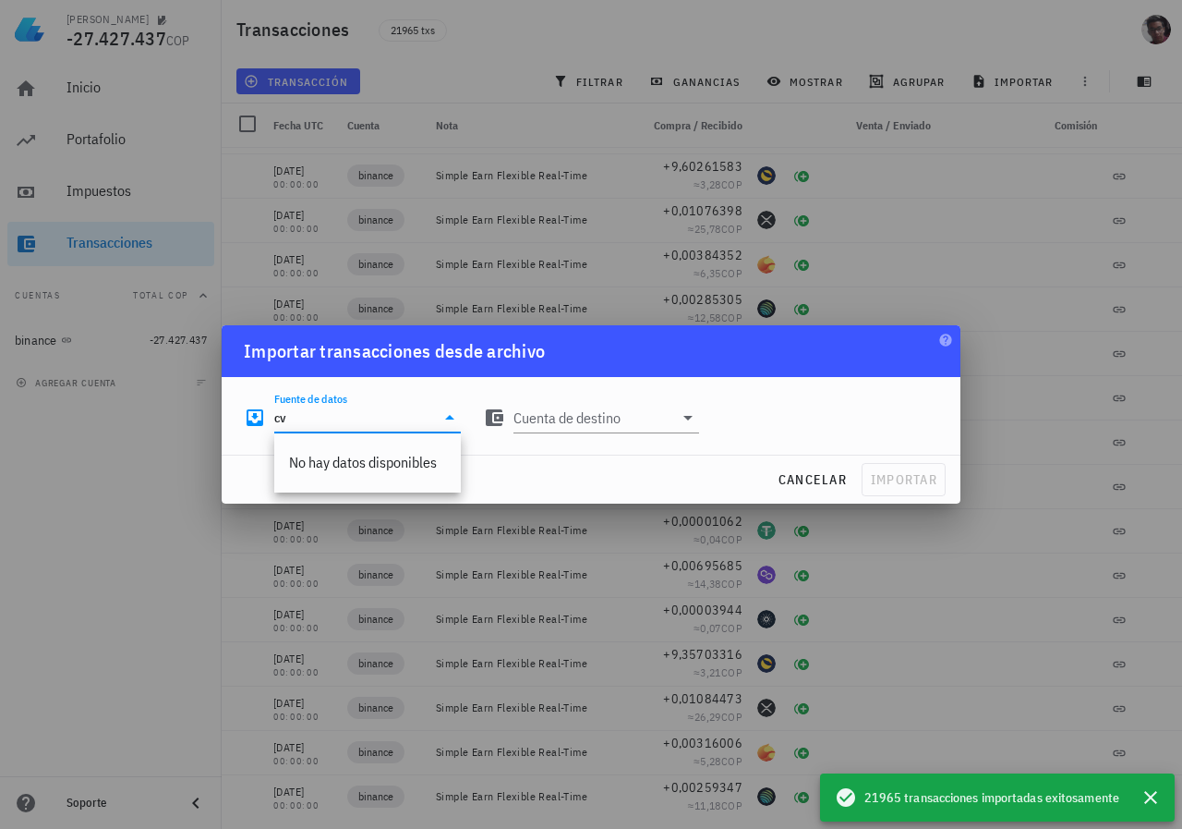
type input "c"
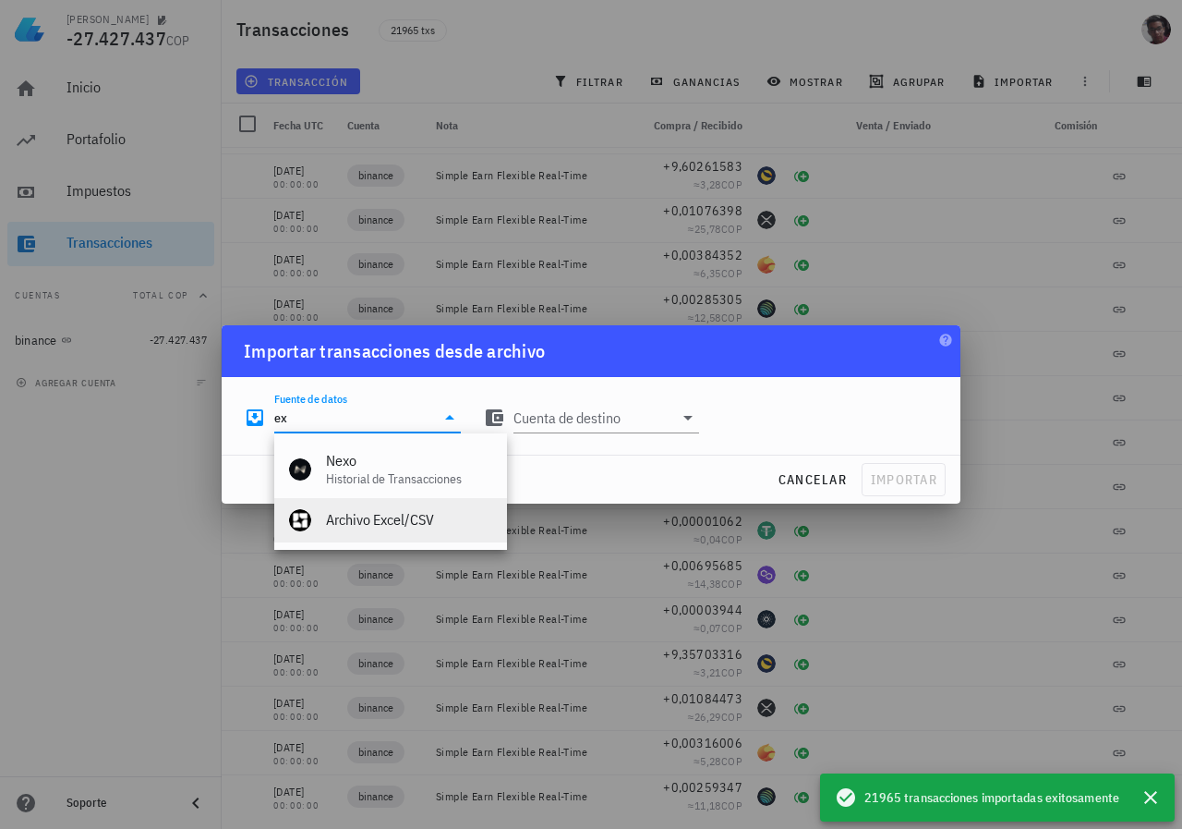
click at [364, 505] on div "Archivo Excel/CSV" at bounding box center [409, 520] width 166 height 40
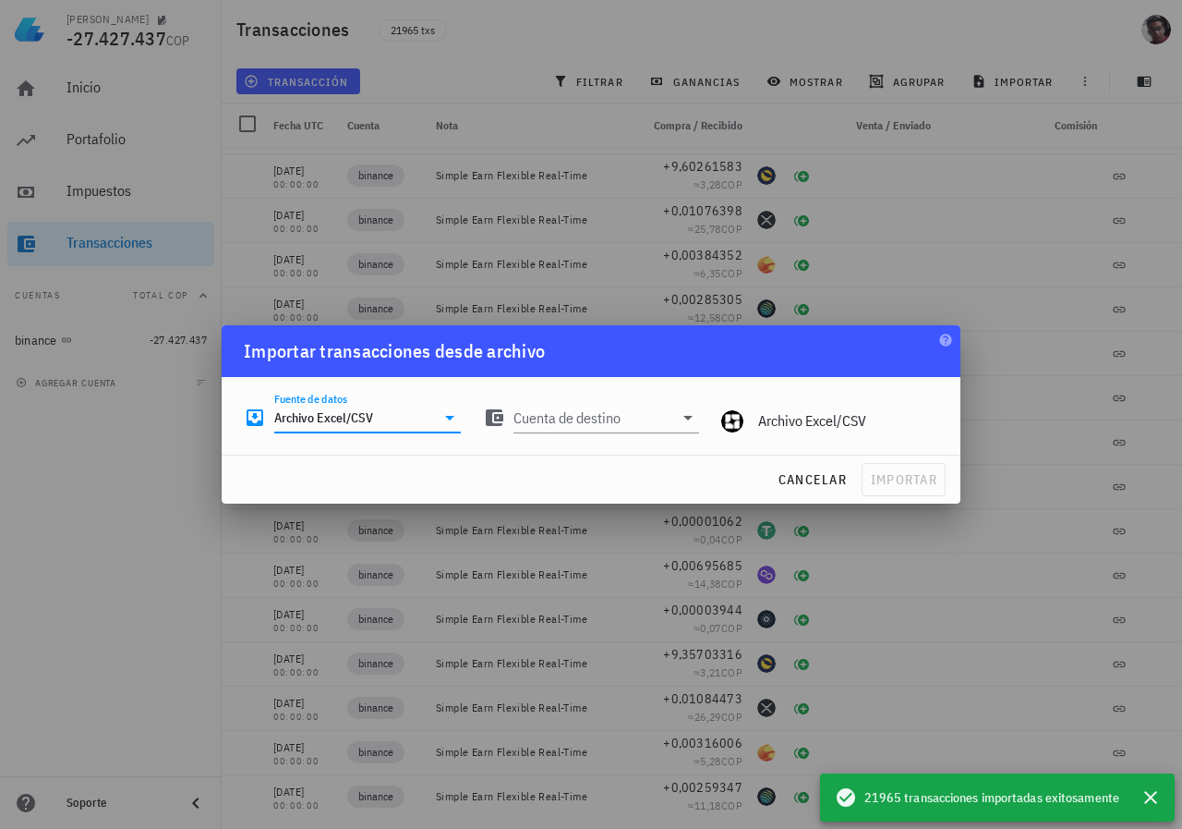
drag, startPoint x: 389, startPoint y: 420, endPoint x: 243, endPoint y: 420, distance: 146.0
click at [243, 420] on div "Fuente de datos Archivo Excel/CSV" at bounding box center [352, 410] width 239 height 67
type input "r"
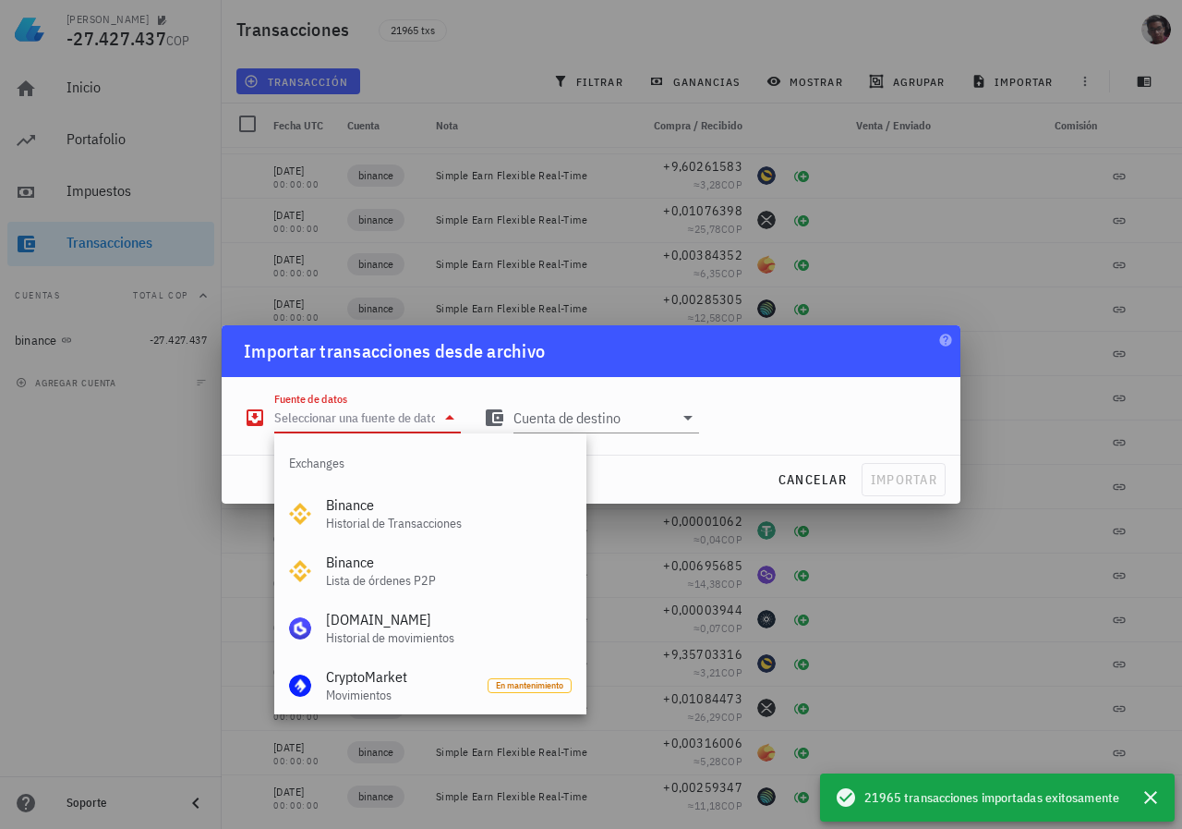
type input "o"
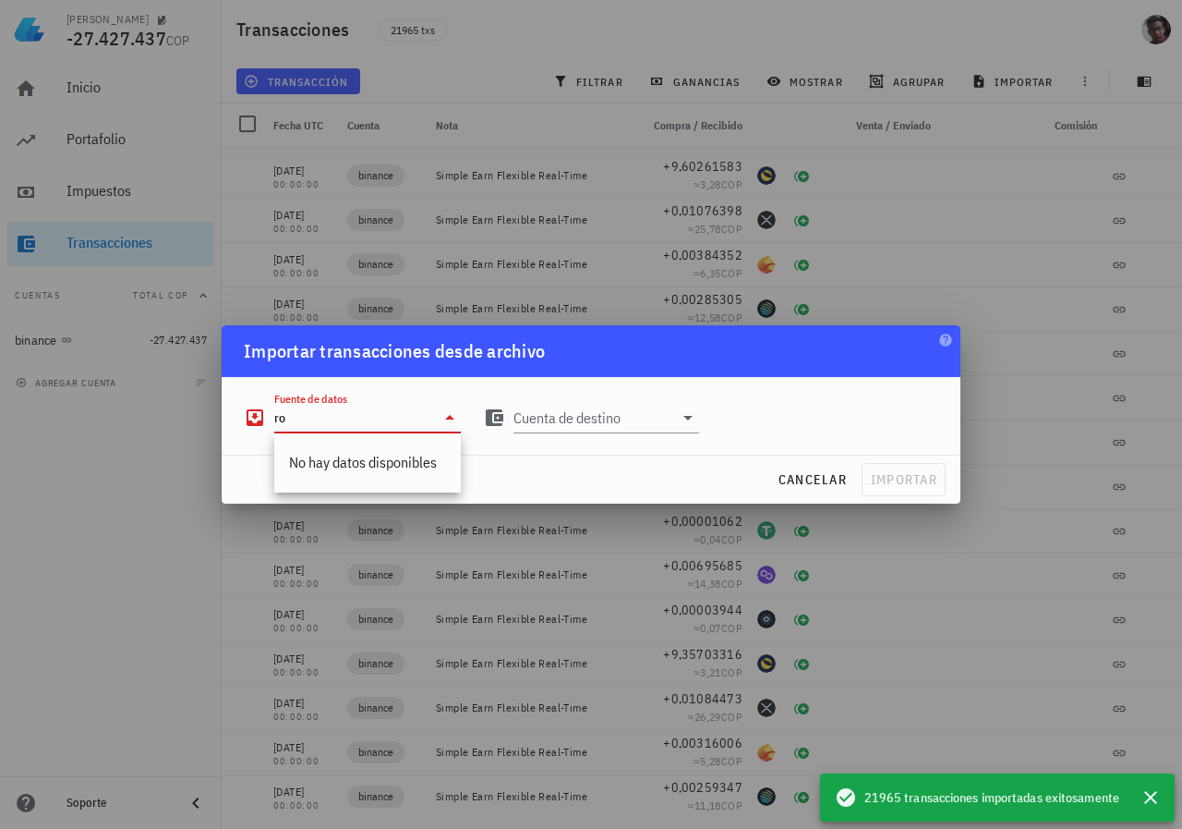
type input "r"
type input "c"
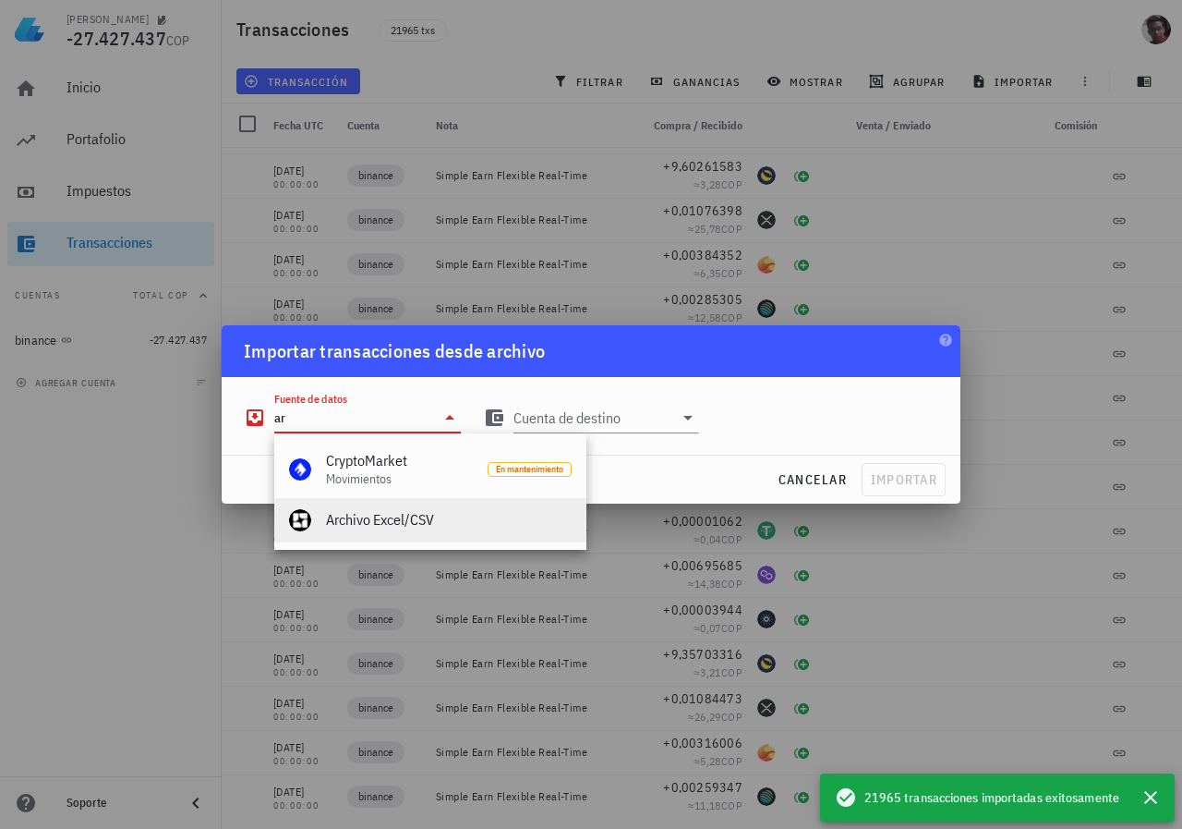
click at [379, 521] on div "Archivo Excel/CSV" at bounding box center [449, 520] width 246 height 18
type input "Archivo Excel/CSV"
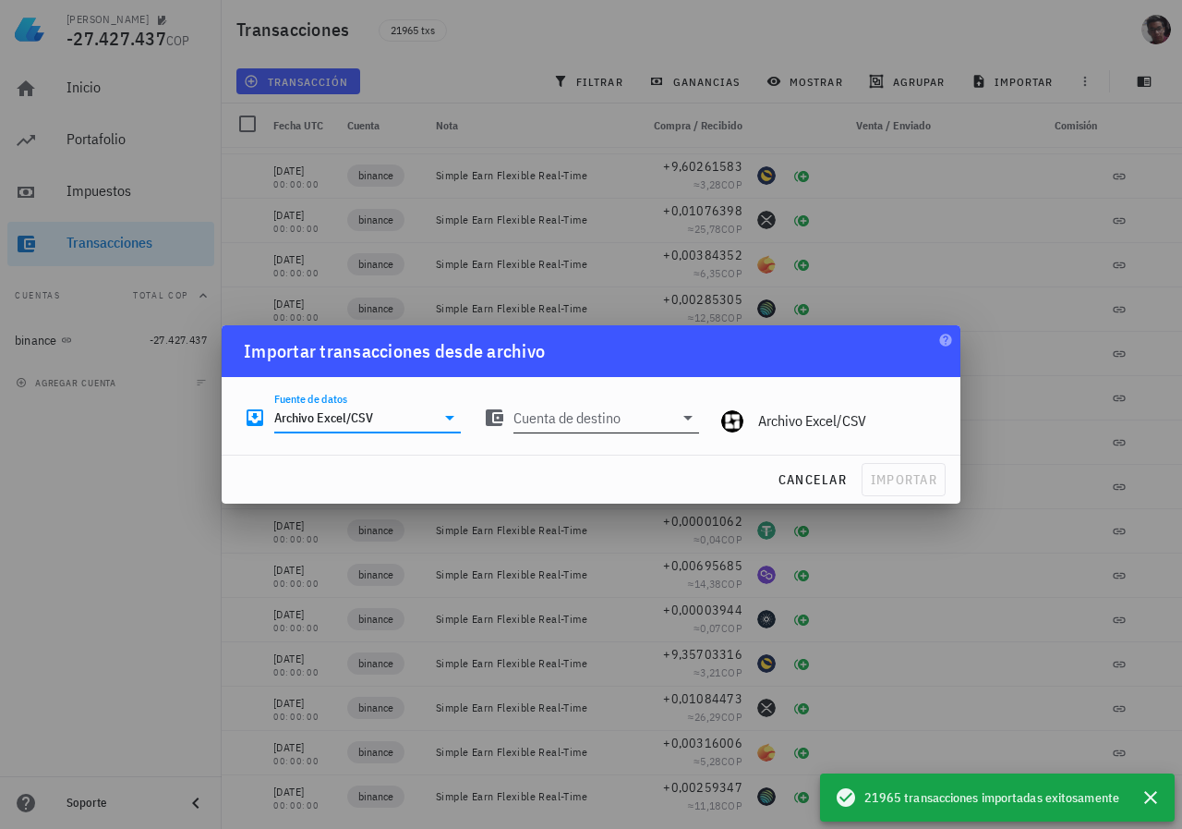
click at [554, 417] on input "Cuenta de destino" at bounding box center [594, 418] width 161 height 30
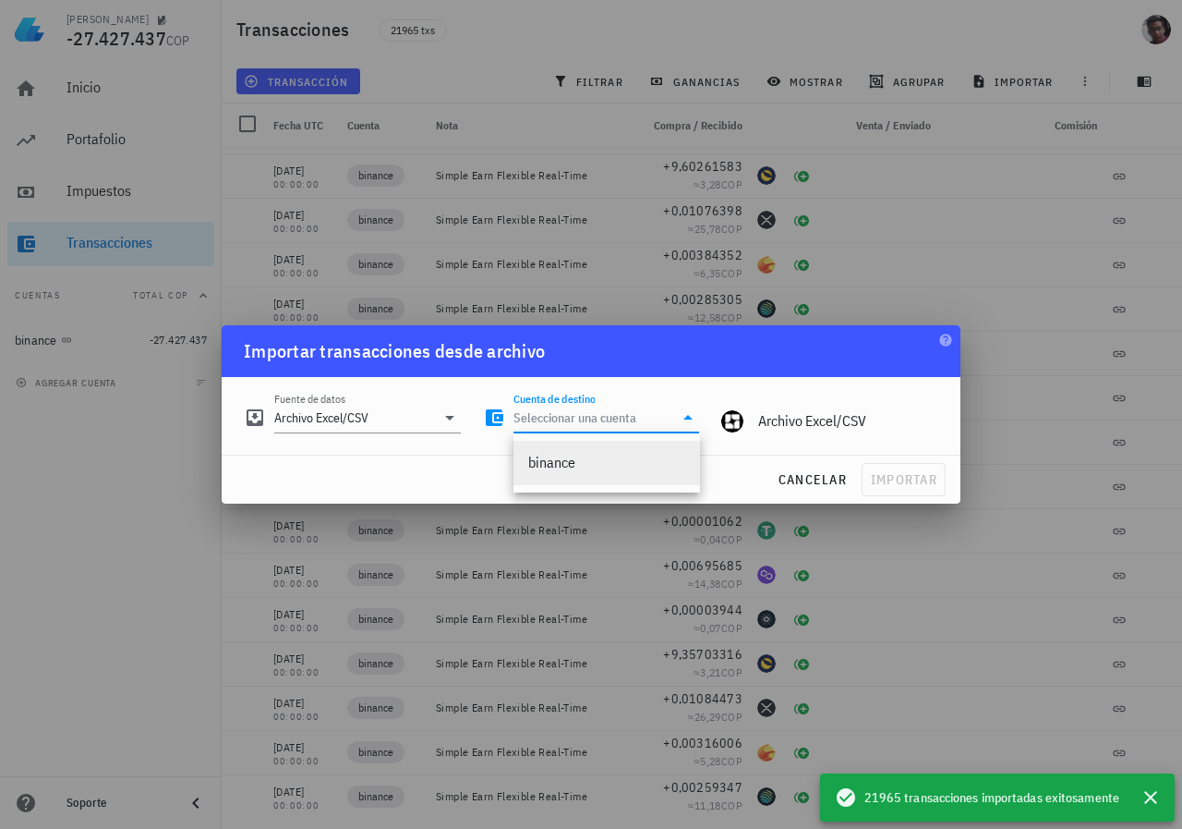
click at [588, 450] on div "binance" at bounding box center [606, 463] width 157 height 40
type input "binance"
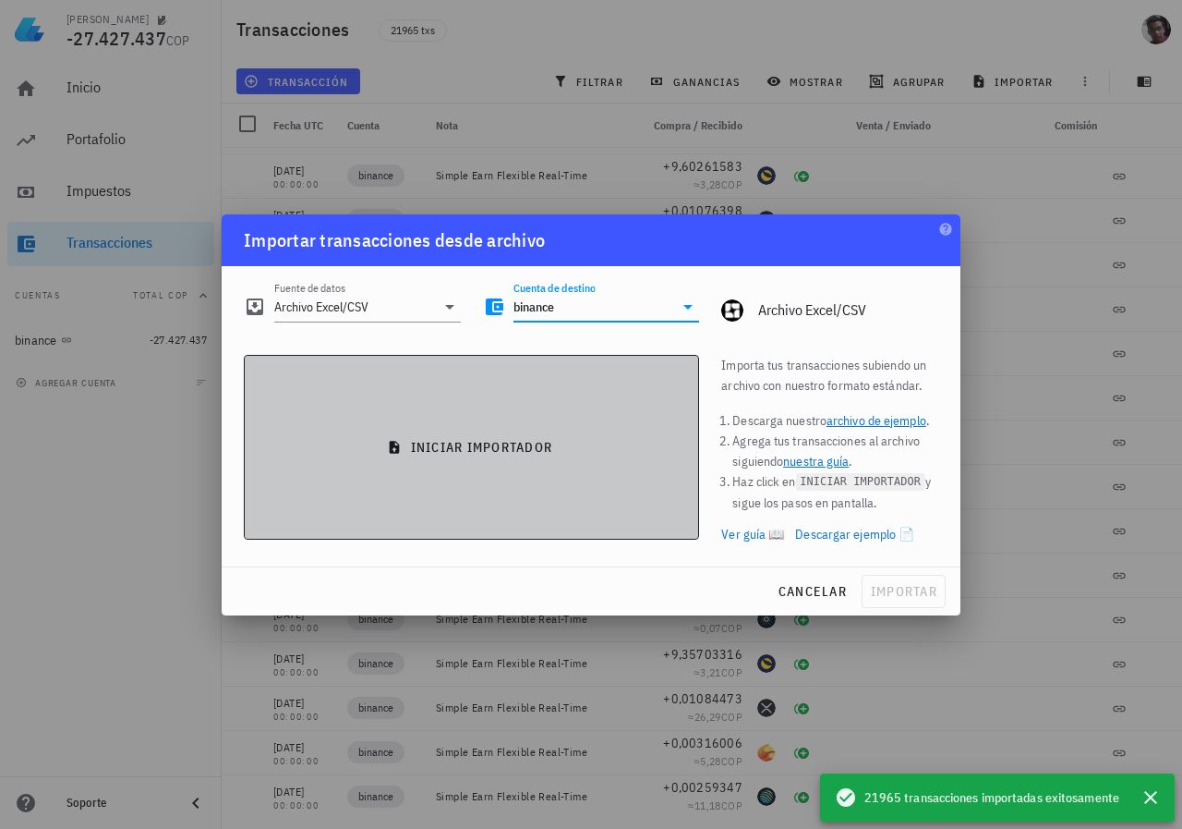
click at [452, 439] on span "iniciar importador" at bounding box center [472, 447] width 424 height 17
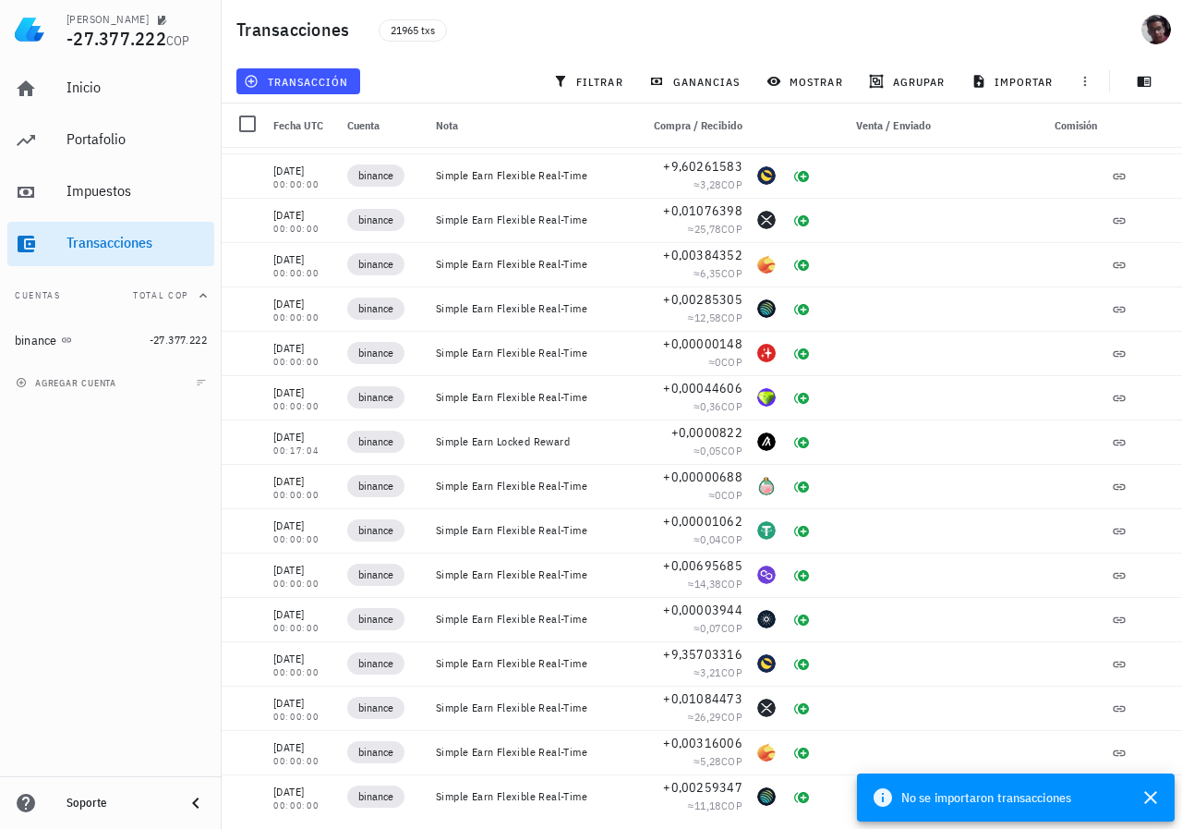
click at [0, 552] on div "Inicio [GEOGRAPHIC_DATA] Impuestos [GEOGRAPHIC_DATA] Cuentas Total COP binance …" at bounding box center [111, 417] width 222 height 717
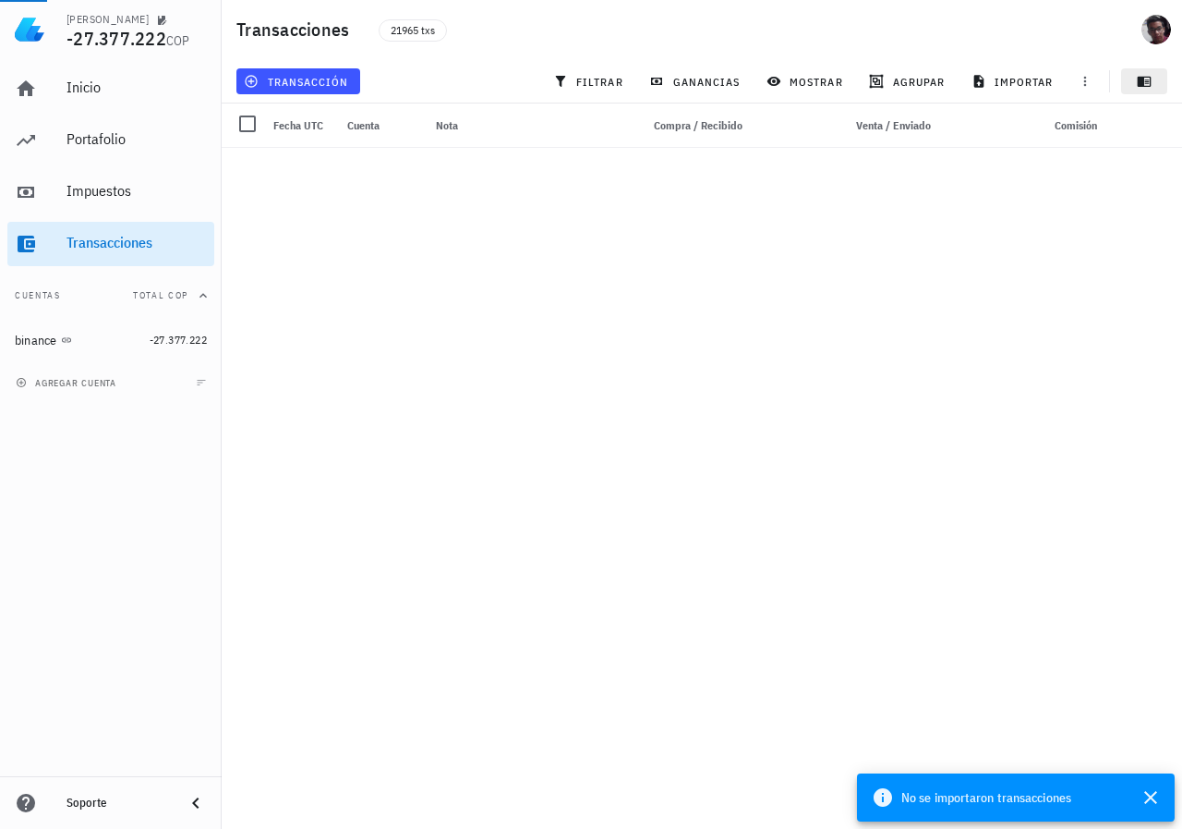
scroll to position [435419, 0]
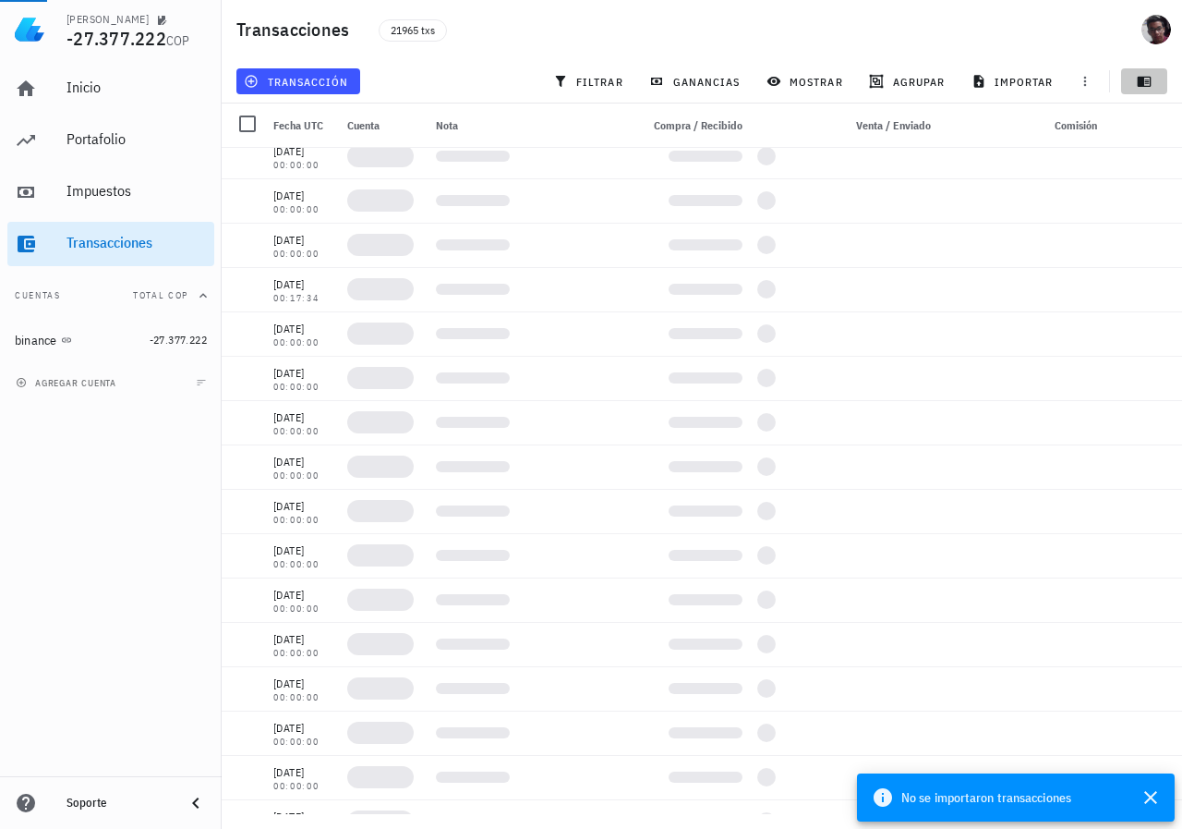
click at [1155, 74] on span "button" at bounding box center [1145, 81] width 46 height 15
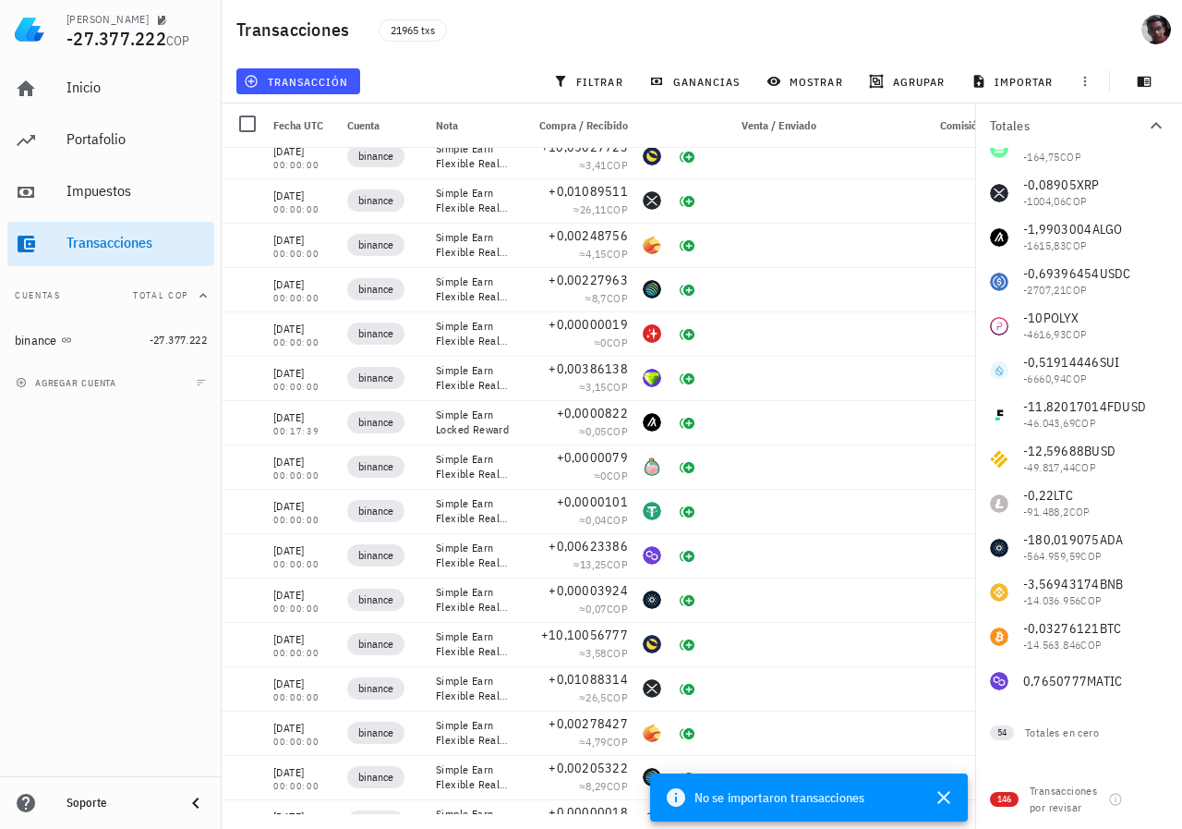
scroll to position [0, 0]
